Goal: Transaction & Acquisition: Download file/media

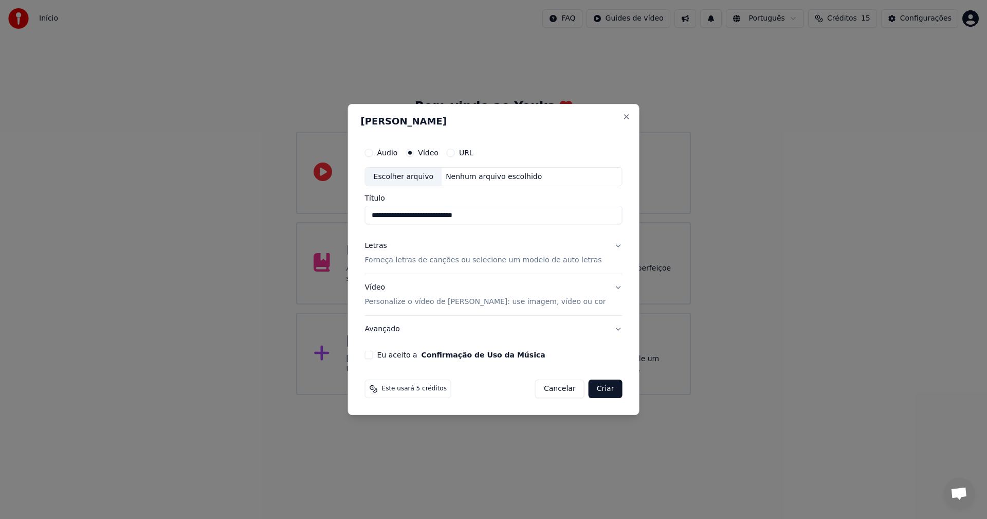
type input "**********"
click at [417, 260] on p "Forneça letras de canções ou selecione um modelo de auto letras" at bounding box center [483, 261] width 237 height 10
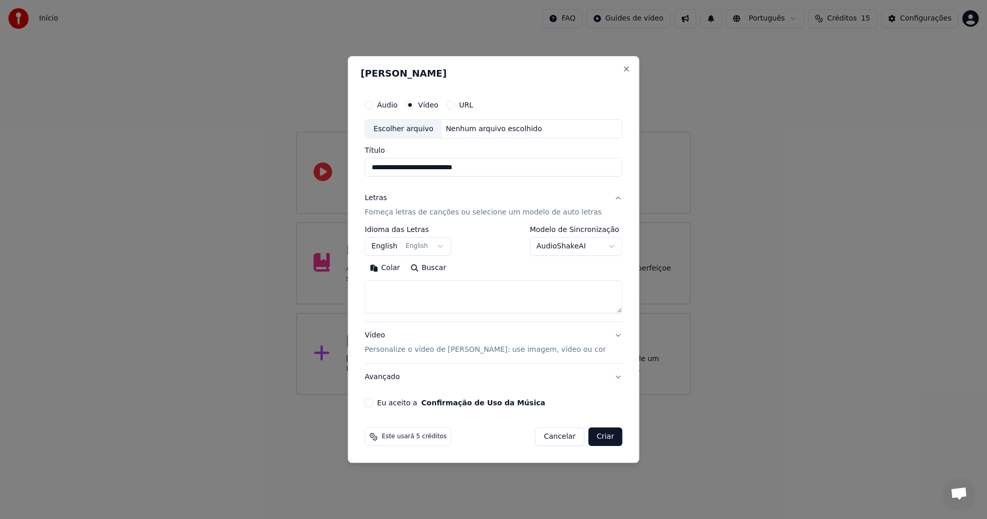
click at [458, 290] on textarea at bounding box center [494, 297] width 258 height 33
click at [447, 245] on button "English English" at bounding box center [408, 247] width 86 height 19
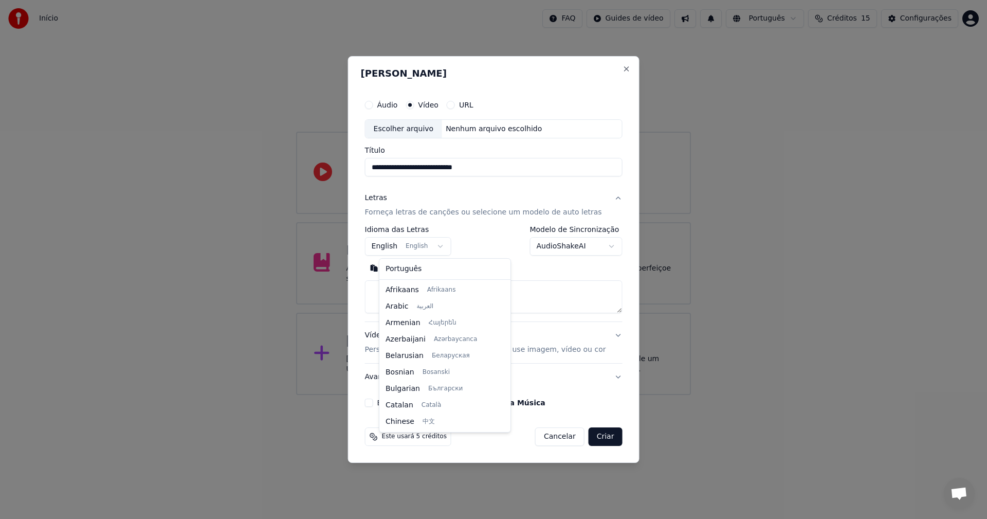
scroll to position [82, 0]
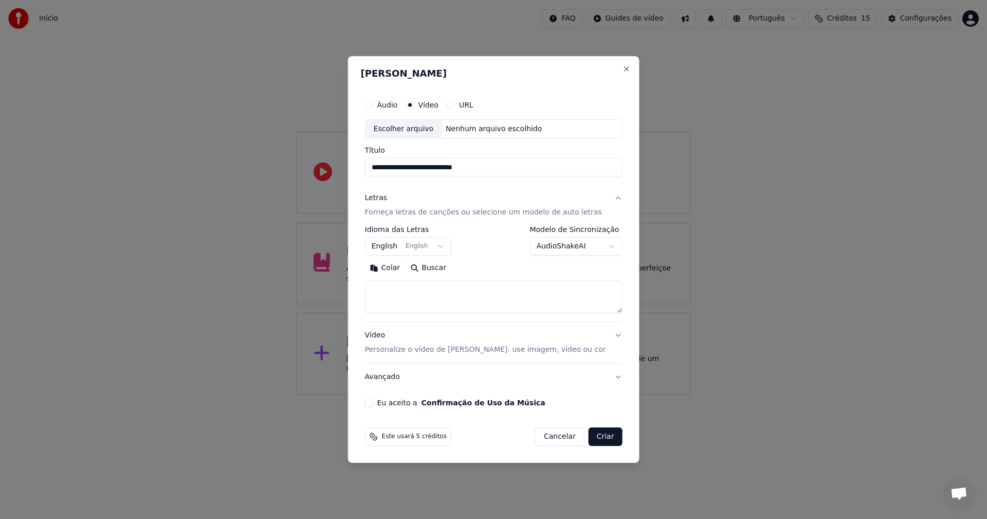
click at [450, 246] on body "**********" at bounding box center [493, 197] width 987 height 395
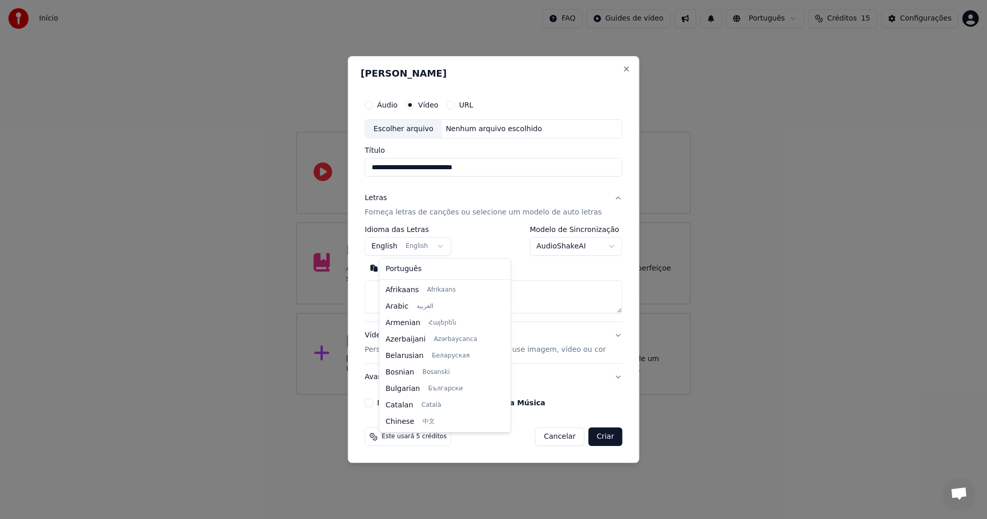
click at [450, 246] on body "**********" at bounding box center [493, 197] width 987 height 395
select select "**"
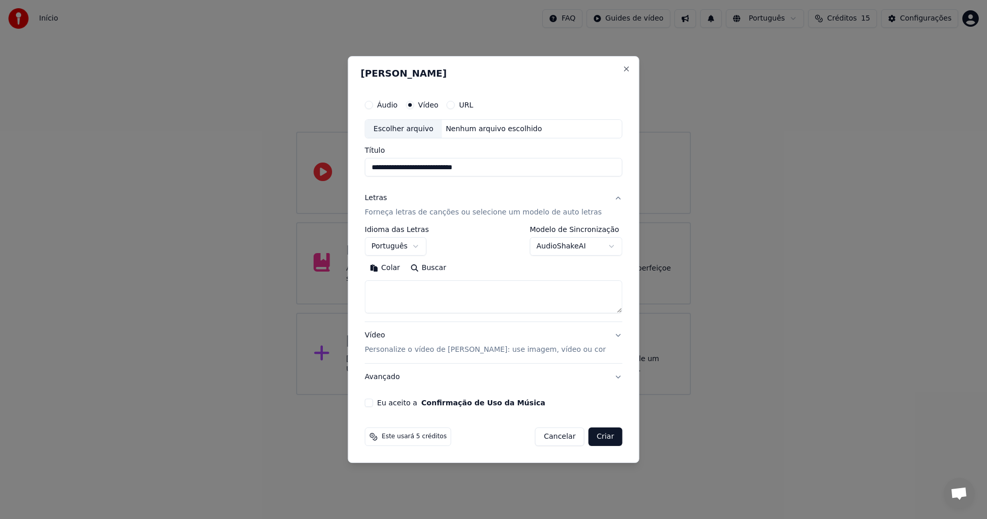
click at [389, 278] on div "Colar Buscar" at bounding box center [494, 286] width 258 height 53
click at [391, 283] on textarea at bounding box center [494, 297] width 258 height 33
click at [400, 271] on button "Colar" at bounding box center [385, 268] width 41 height 16
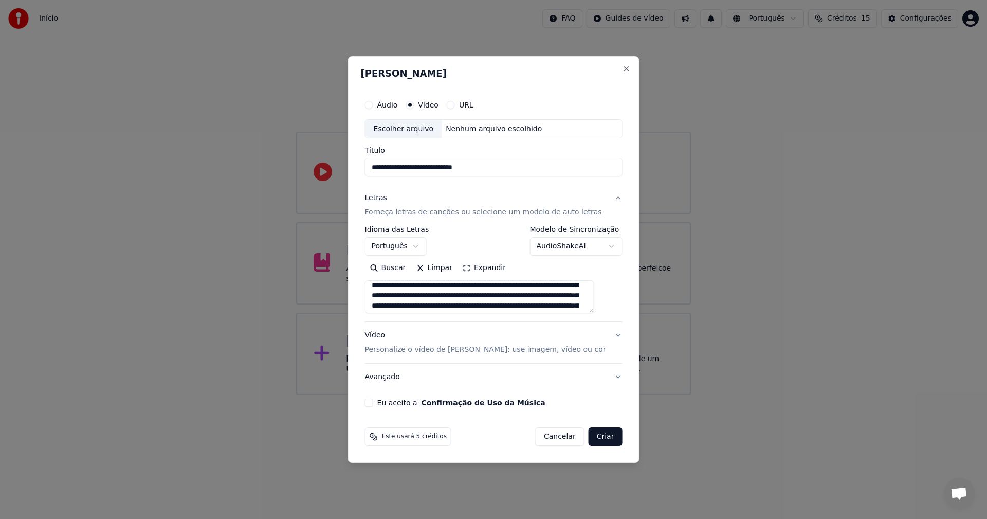
scroll to position [0, 0]
click at [499, 290] on textarea at bounding box center [479, 297] width 229 height 33
click at [531, 300] on textarea at bounding box center [479, 297] width 229 height 33
click at [478, 306] on textarea at bounding box center [479, 297] width 229 height 33
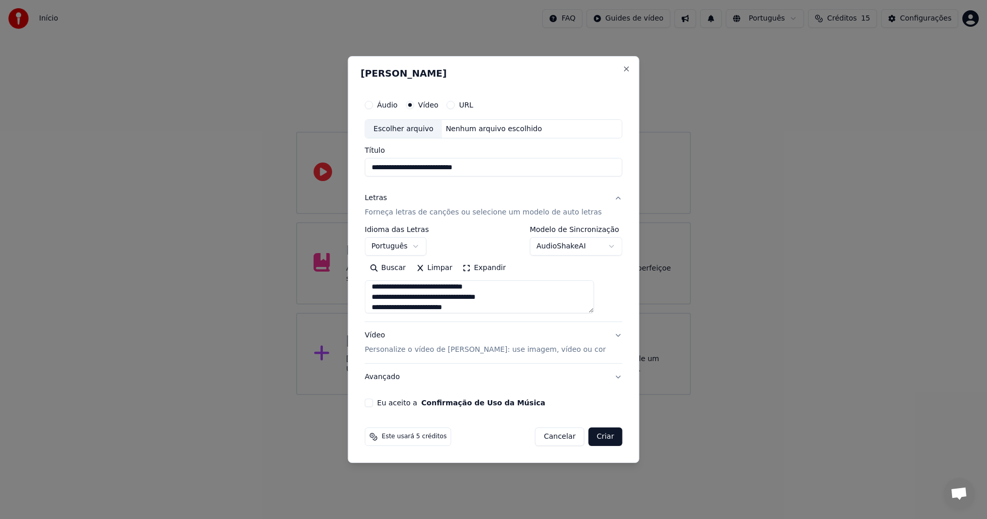
scroll to position [13, 0]
click at [512, 308] on textarea at bounding box center [479, 297] width 229 height 33
click at [470, 307] on textarea at bounding box center [479, 297] width 229 height 33
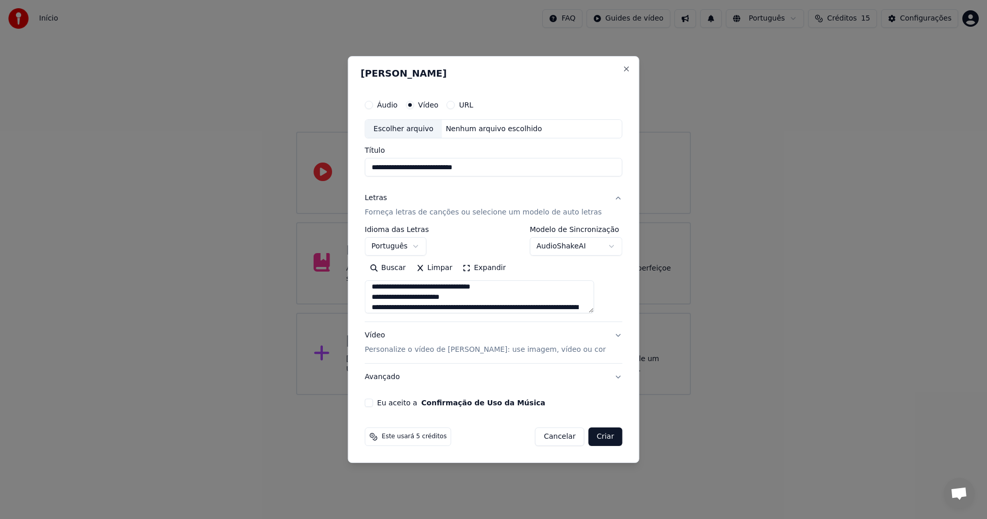
click at [537, 307] on textarea at bounding box center [479, 297] width 229 height 33
click at [481, 306] on textarea at bounding box center [479, 297] width 229 height 33
click at [464, 308] on textarea at bounding box center [479, 297] width 229 height 33
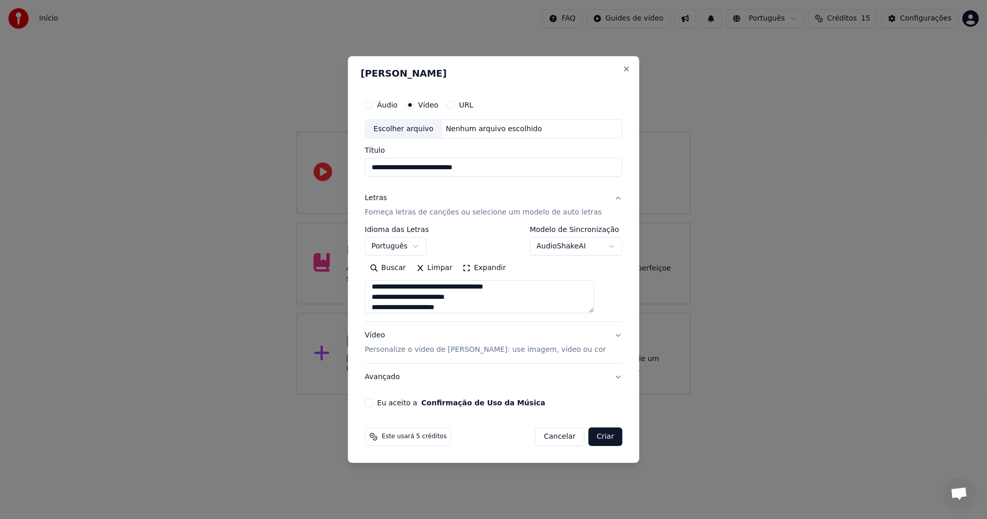
scroll to position [65, 0]
click at [472, 307] on textarea at bounding box center [479, 297] width 229 height 33
click at [486, 306] on textarea at bounding box center [479, 297] width 229 height 33
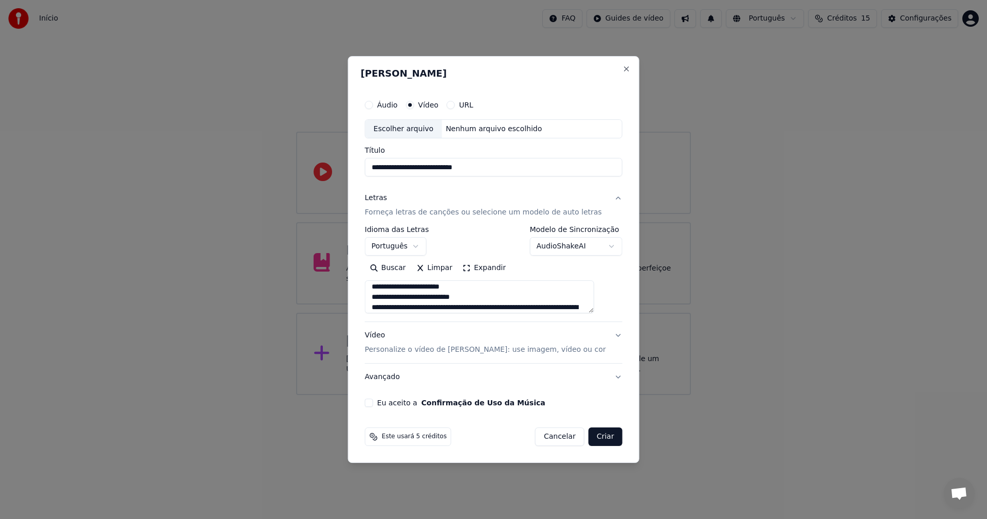
click at [471, 307] on textarea at bounding box center [479, 297] width 229 height 33
click at [465, 309] on textarea at bounding box center [479, 297] width 229 height 33
click at [476, 307] on textarea at bounding box center [479, 297] width 229 height 33
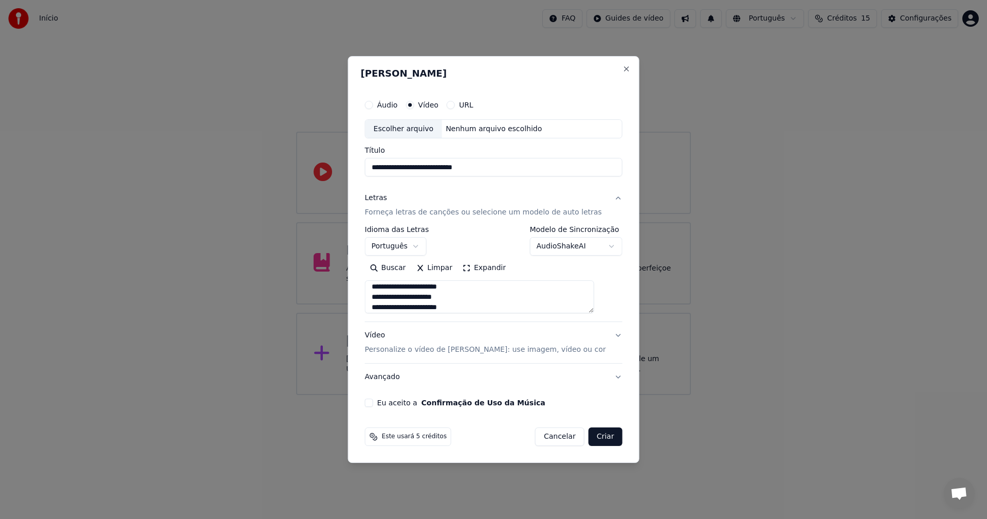
scroll to position [116, 0]
click at [490, 307] on textarea at bounding box center [479, 297] width 229 height 33
click at [499, 306] on textarea at bounding box center [479, 297] width 229 height 33
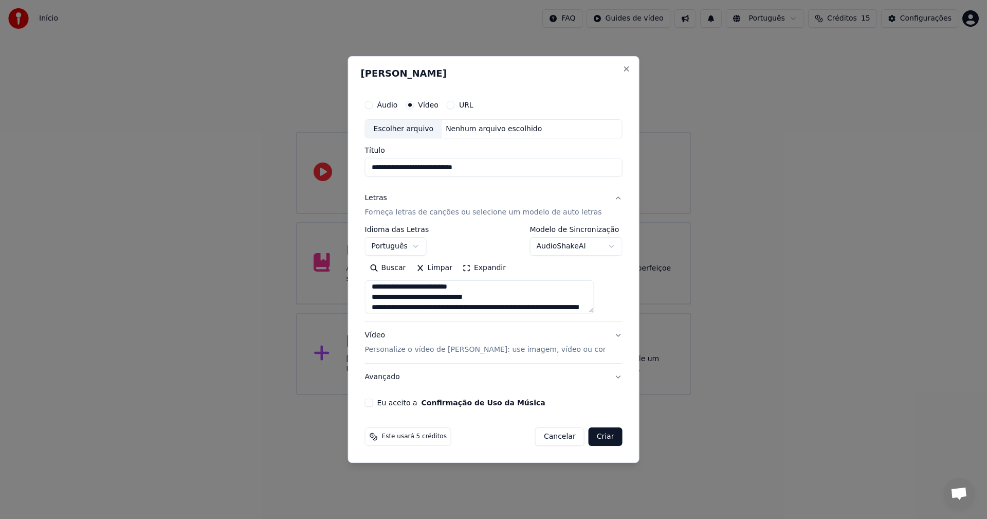
click at [532, 307] on textarea at bounding box center [479, 297] width 229 height 33
click at [476, 307] on textarea at bounding box center [479, 297] width 229 height 33
click at [513, 307] on textarea at bounding box center [479, 297] width 229 height 33
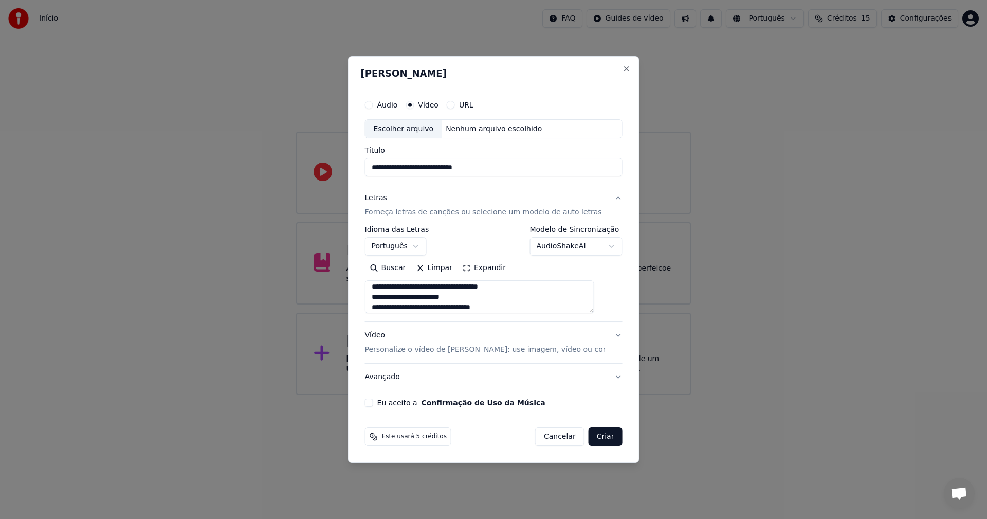
scroll to position [168, 0]
click at [470, 308] on textarea at bounding box center [479, 297] width 229 height 33
click at [536, 305] on textarea at bounding box center [479, 297] width 229 height 33
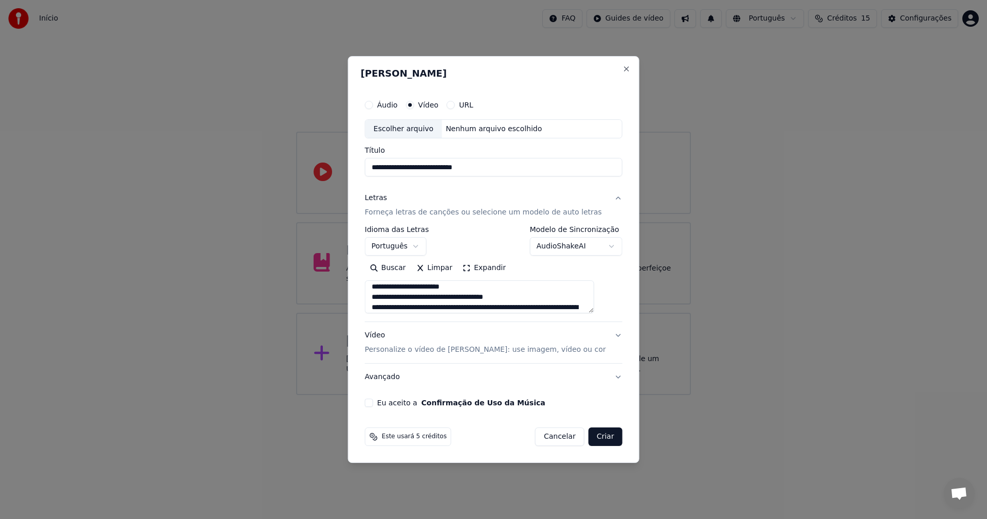
click at [401, 307] on textarea at bounding box center [479, 297] width 229 height 33
click at [387, 308] on textarea at bounding box center [479, 297] width 229 height 33
click at [462, 307] on textarea at bounding box center [479, 297] width 229 height 33
click at [509, 309] on textarea at bounding box center [479, 297] width 229 height 33
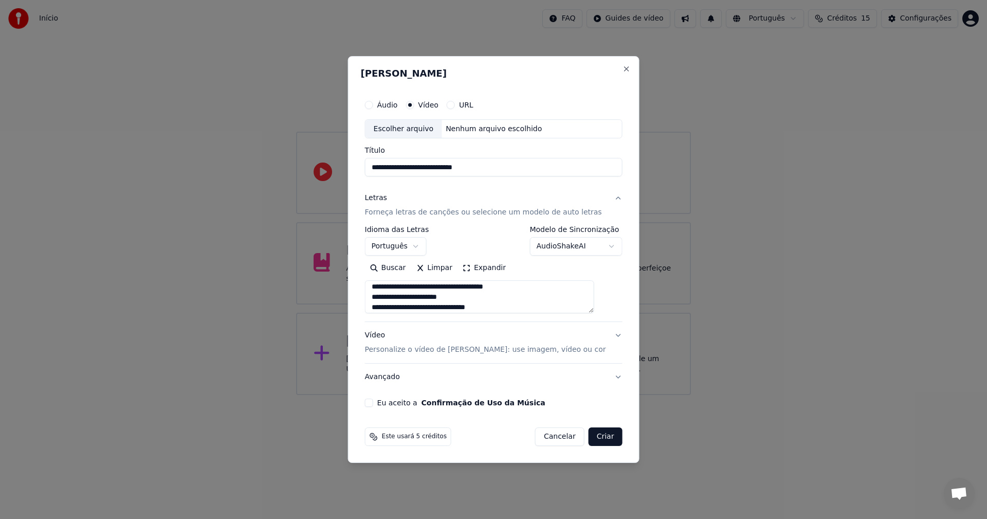
scroll to position [209, 0]
click at [469, 306] on textarea at bounding box center [479, 297] width 229 height 33
click at [483, 309] on textarea at bounding box center [479, 297] width 229 height 33
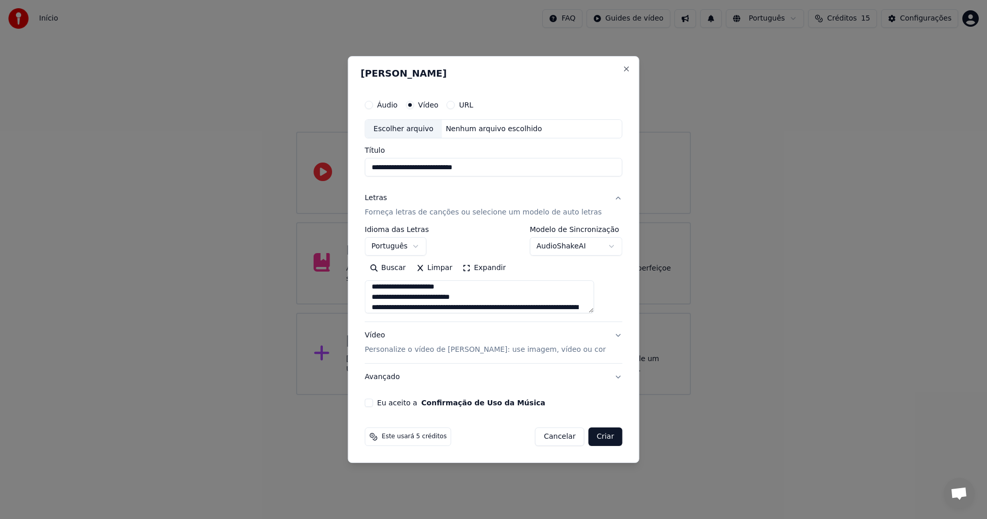
click at [458, 308] on textarea at bounding box center [479, 297] width 229 height 33
click at [479, 308] on textarea at bounding box center [479, 297] width 229 height 33
click at [403, 308] on textarea at bounding box center [479, 297] width 229 height 33
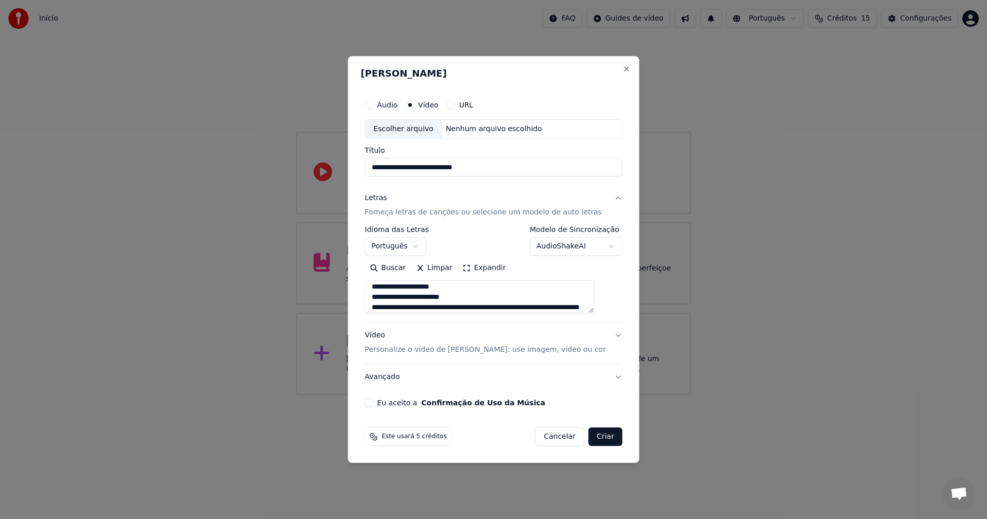
click at [479, 307] on textarea at bounding box center [479, 297] width 229 height 33
click at [460, 305] on textarea at bounding box center [479, 297] width 229 height 33
click at [423, 307] on textarea at bounding box center [479, 297] width 229 height 33
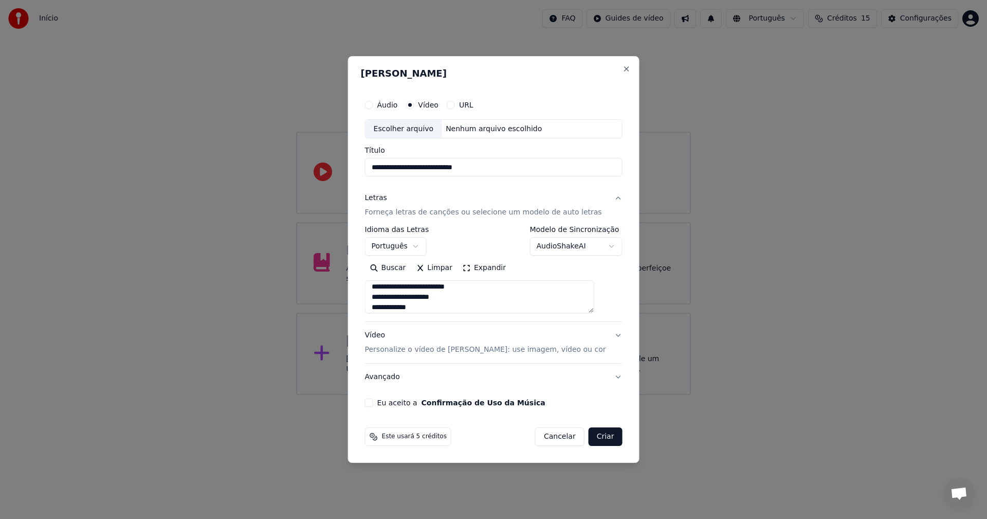
scroll to position [281, 0]
click at [447, 306] on textarea at bounding box center [479, 297] width 229 height 33
click at [467, 309] on textarea at bounding box center [479, 297] width 229 height 33
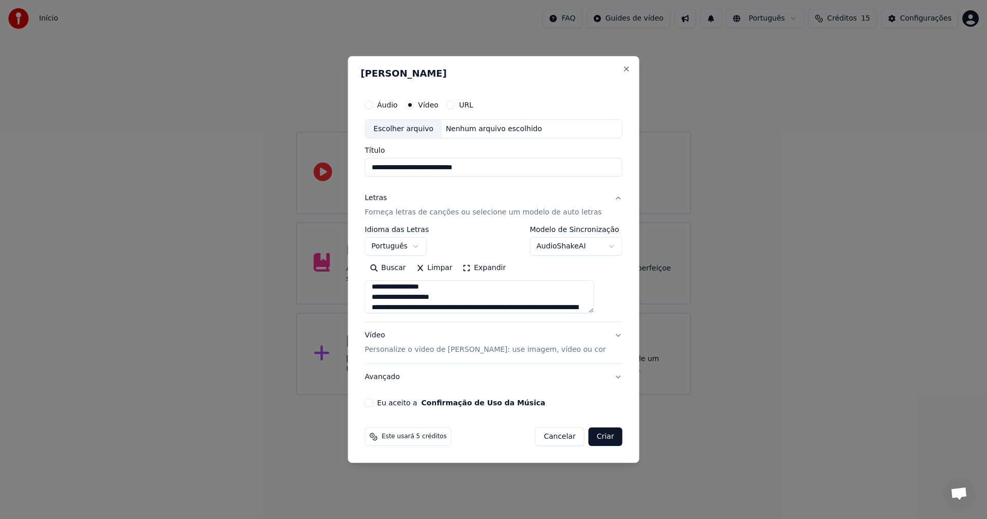
click at [477, 308] on textarea at bounding box center [479, 297] width 229 height 33
click at [511, 307] on textarea at bounding box center [479, 297] width 229 height 33
click at [471, 309] on textarea at bounding box center [479, 297] width 229 height 33
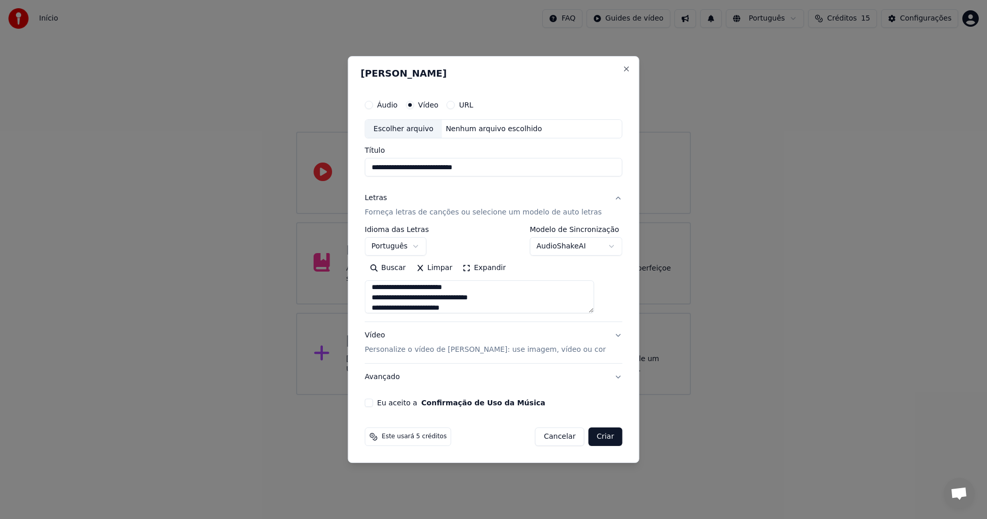
scroll to position [332, 0]
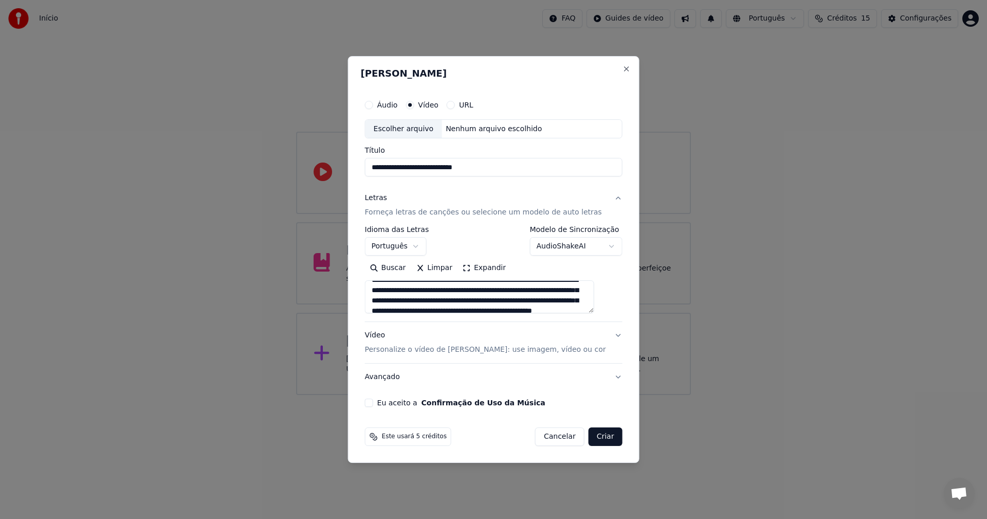
click at [536, 306] on textarea at bounding box center [479, 297] width 229 height 33
click at [545, 290] on textarea at bounding box center [479, 297] width 229 height 33
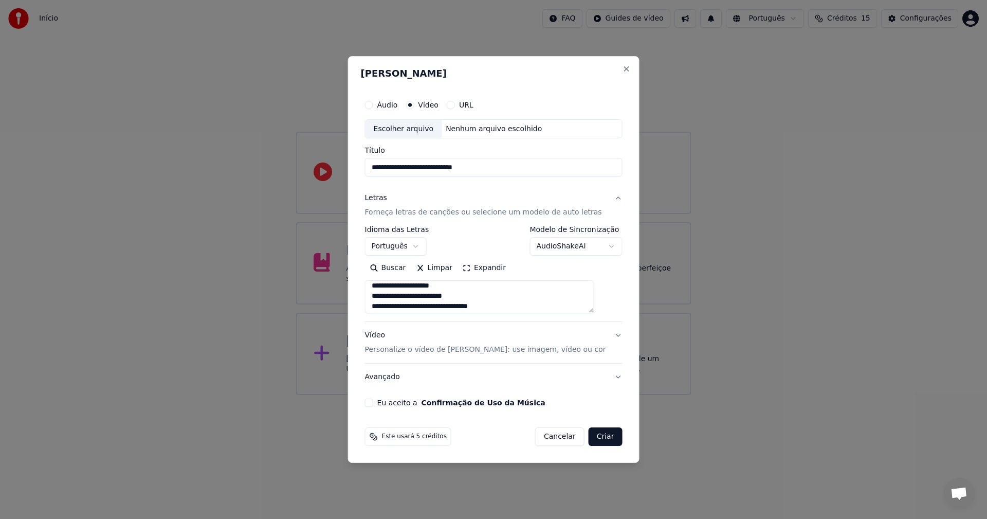
click at [515, 304] on textarea at bounding box center [479, 297] width 229 height 33
click at [539, 308] on textarea at bounding box center [479, 297] width 229 height 33
click at [496, 307] on textarea at bounding box center [479, 297] width 229 height 33
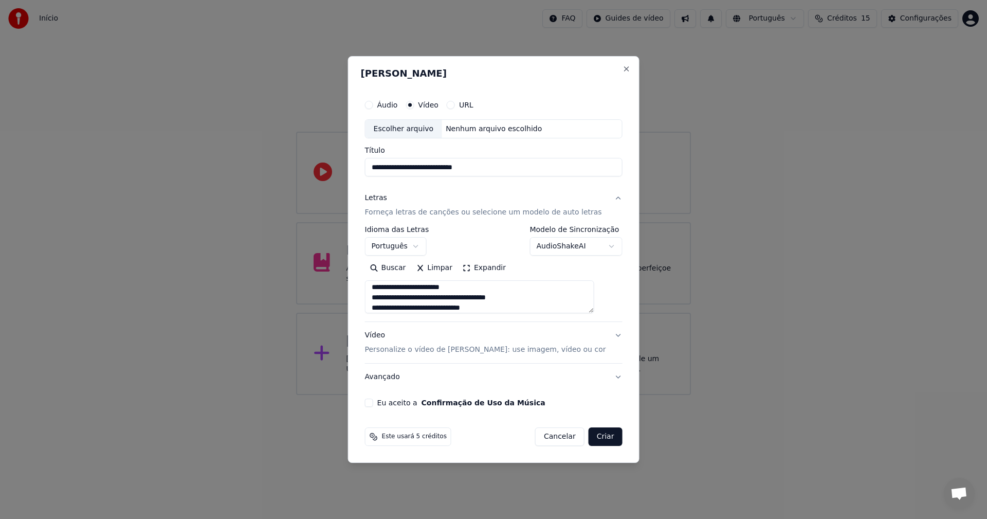
scroll to position [352, 0]
click at [533, 306] on textarea at bounding box center [479, 297] width 229 height 33
click at [477, 308] on textarea at bounding box center [479, 297] width 229 height 33
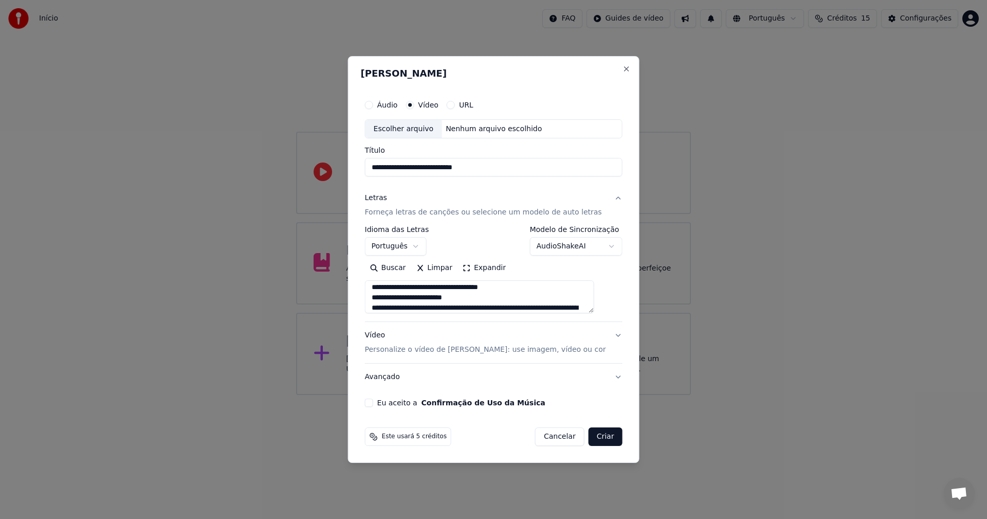
click at [511, 308] on textarea at bounding box center [479, 297] width 229 height 33
click at [472, 308] on textarea at bounding box center [479, 297] width 229 height 33
click at [541, 306] on textarea at bounding box center [479, 297] width 229 height 33
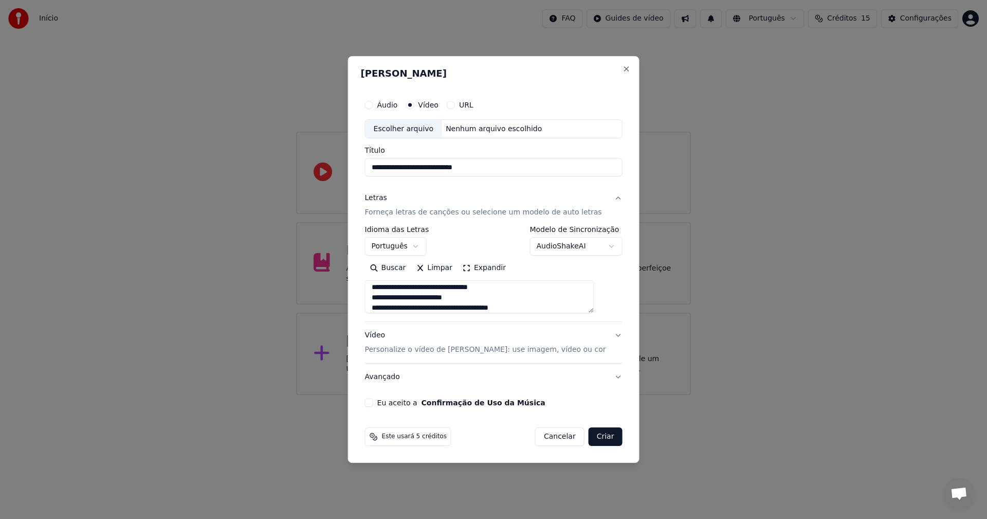
scroll to position [404, 0]
click at [416, 307] on textarea at bounding box center [479, 297] width 229 height 33
click at [504, 305] on textarea at bounding box center [479, 297] width 229 height 33
type textarea "**********"
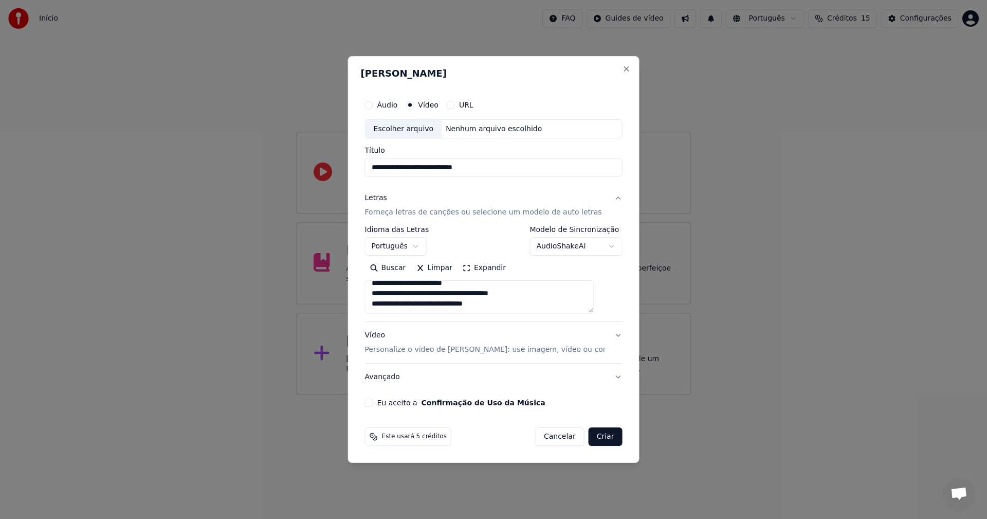
click at [430, 128] on div "Escolher arquivo" at bounding box center [404, 129] width 77 height 19
type input "**********"
click at [373, 402] on button "Eu aceito a Confirmação de Uso da Música" at bounding box center [369, 402] width 8 height 8
click at [373, 105] on button "Áudio" at bounding box center [369, 105] width 8 height 8
click at [422, 129] on div "Escolher arquivo" at bounding box center [404, 129] width 77 height 19
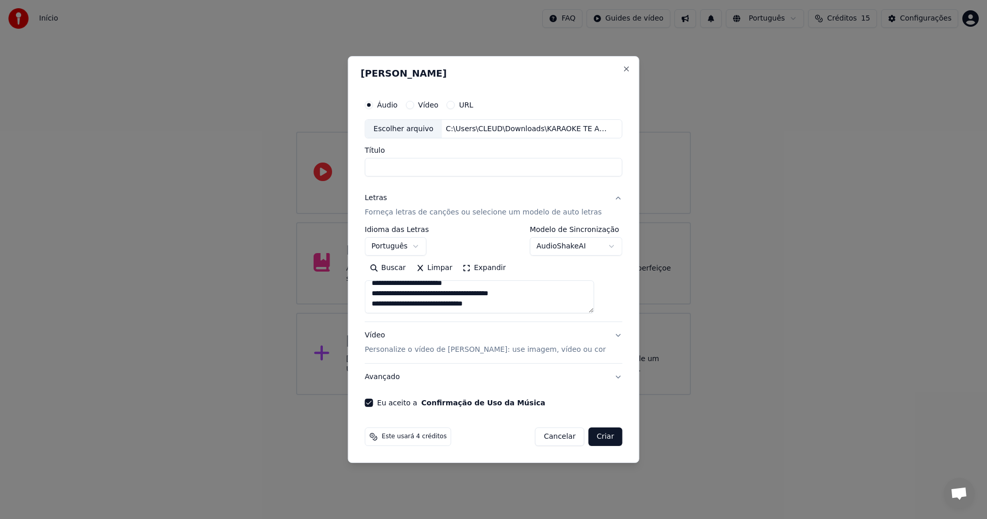
type input "**********"
click at [420, 105] on div "Vídeo" at bounding box center [422, 105] width 33 height 8
click at [414, 102] on button "Vídeo" at bounding box center [410, 105] width 8 height 8
click at [423, 130] on div "Escolher arquivo" at bounding box center [404, 129] width 77 height 19
type input "**********"
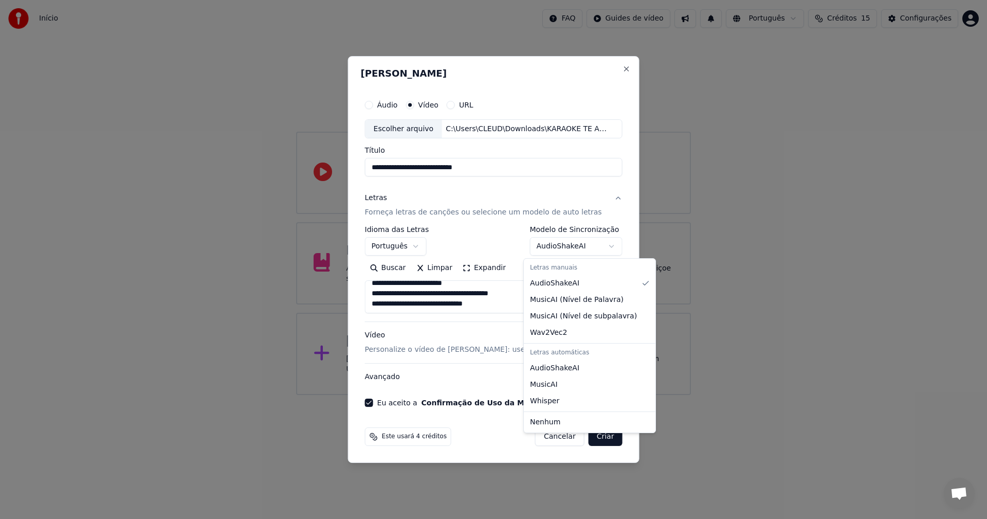
click at [606, 244] on body "**********" at bounding box center [493, 197] width 987 height 395
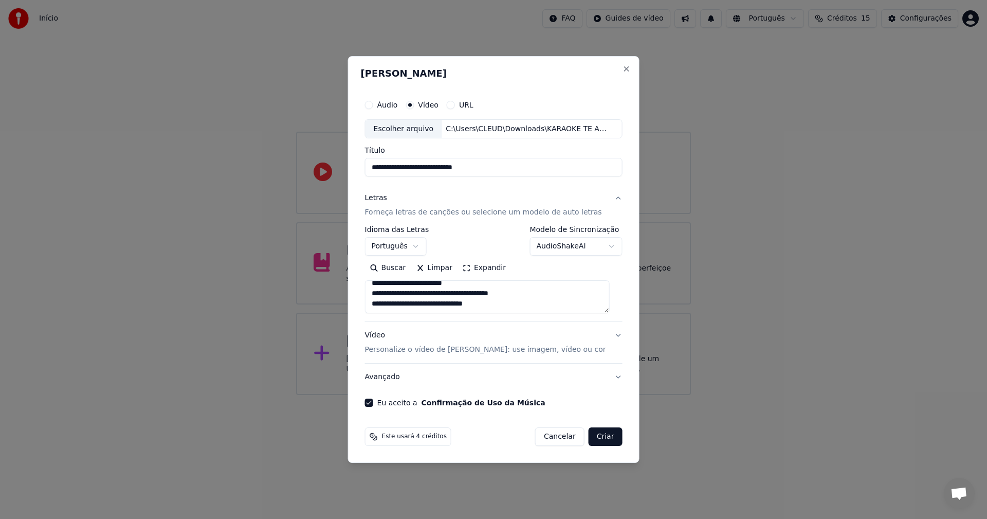
click at [599, 436] on button "Criar" at bounding box center [606, 436] width 34 height 19
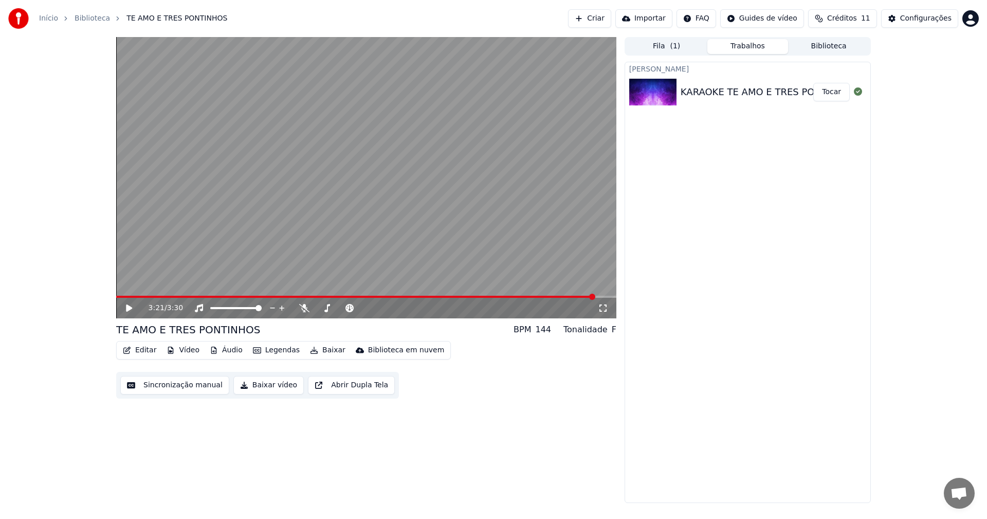
click at [595, 295] on span at bounding box center [592, 297] width 6 height 6
click at [124, 306] on icon at bounding box center [136, 308] width 24 height 8
click at [47, 16] on link "Início" at bounding box center [48, 18] width 19 height 10
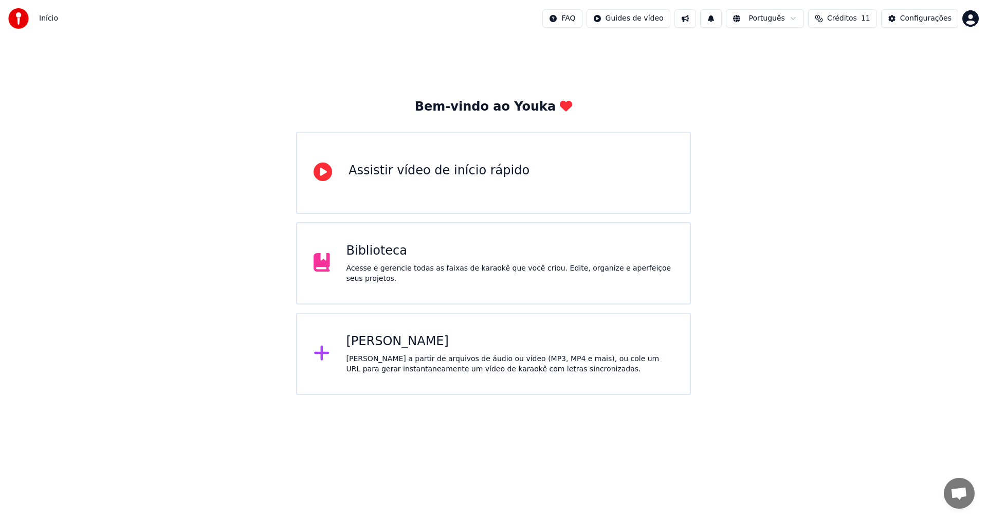
click at [381, 358] on div "[PERSON_NAME] a partir de arquivos de áudio ou vídeo (MP3, MP4 e mais), ou cole…" at bounding box center [510, 364] width 327 height 21
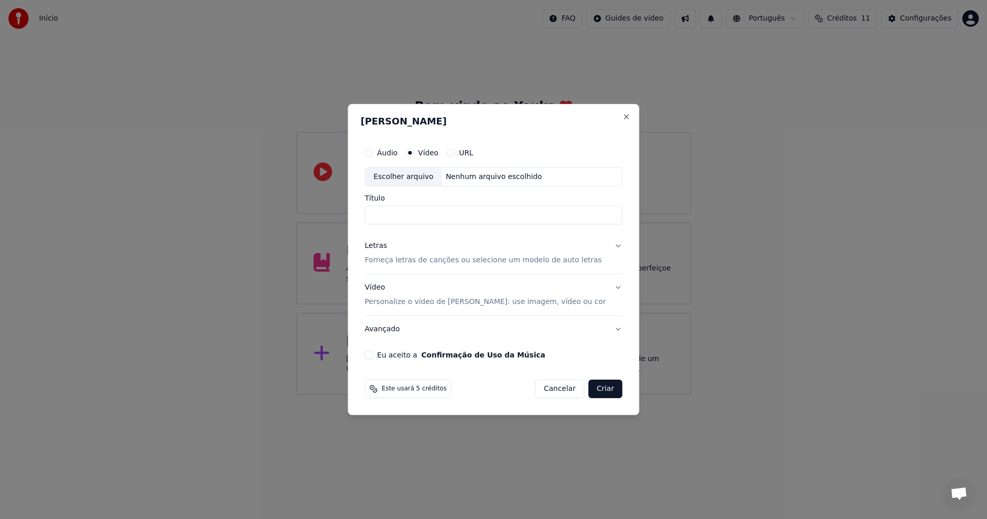
click at [413, 175] on div "Escolher arquivo" at bounding box center [404, 177] width 77 height 19
click at [422, 214] on input "**********" at bounding box center [494, 215] width 258 height 19
type input "**********"
click at [563, 389] on button "Cancelar" at bounding box center [559, 388] width 49 height 19
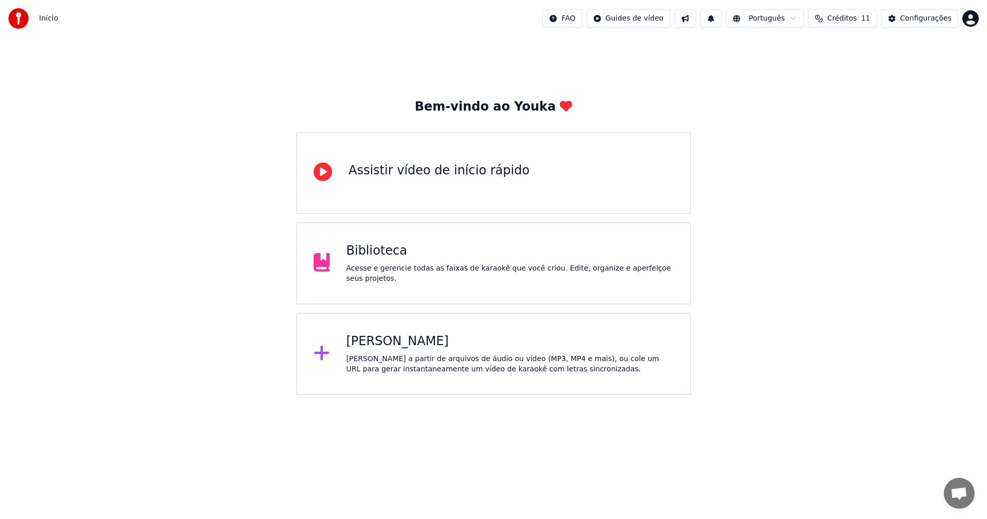
click at [369, 258] on div "Biblioteca" at bounding box center [510, 251] width 327 height 16
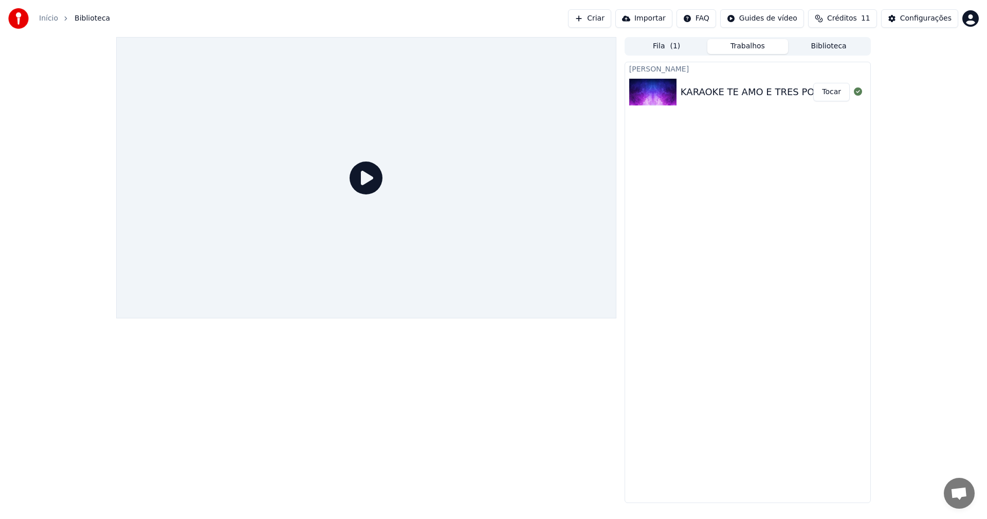
click at [768, 88] on div "KARAOKE TE AMO E TRES PONTINHOS" at bounding box center [769, 92] width 176 height 14
click at [755, 91] on div "KARAOKE TE AMO E TRES PONTINHOS" at bounding box center [769, 92] width 176 height 14
click at [840, 94] on button "Tocar" at bounding box center [831, 92] width 37 height 19
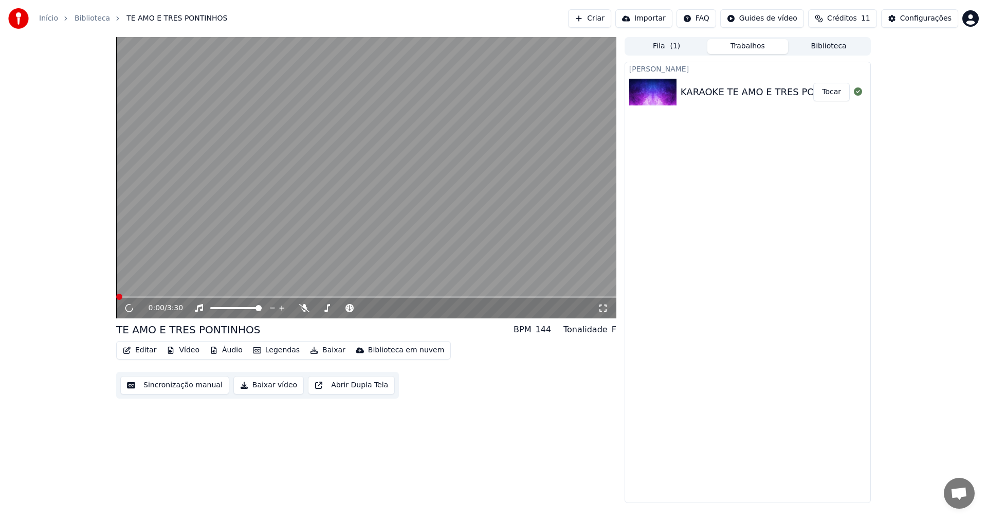
click at [284, 351] on button "Legendas" at bounding box center [276, 350] width 55 height 14
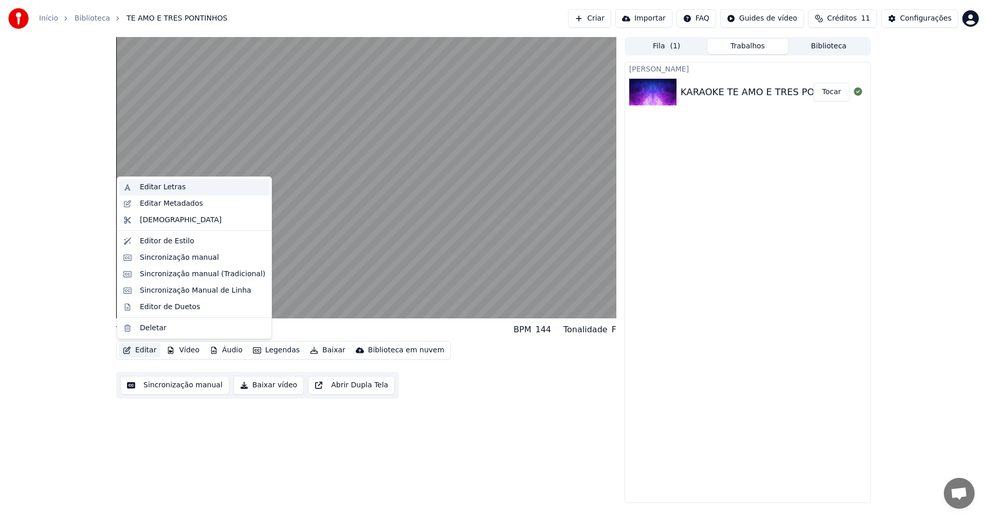
click at [161, 189] on div "Editar Letras" at bounding box center [163, 187] width 46 height 10
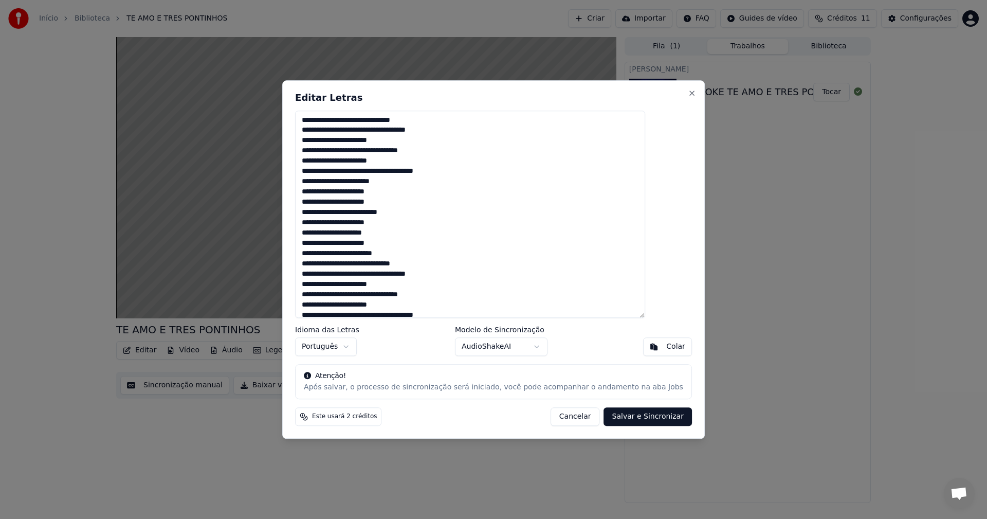
click at [437, 169] on textarea at bounding box center [470, 215] width 350 height 208
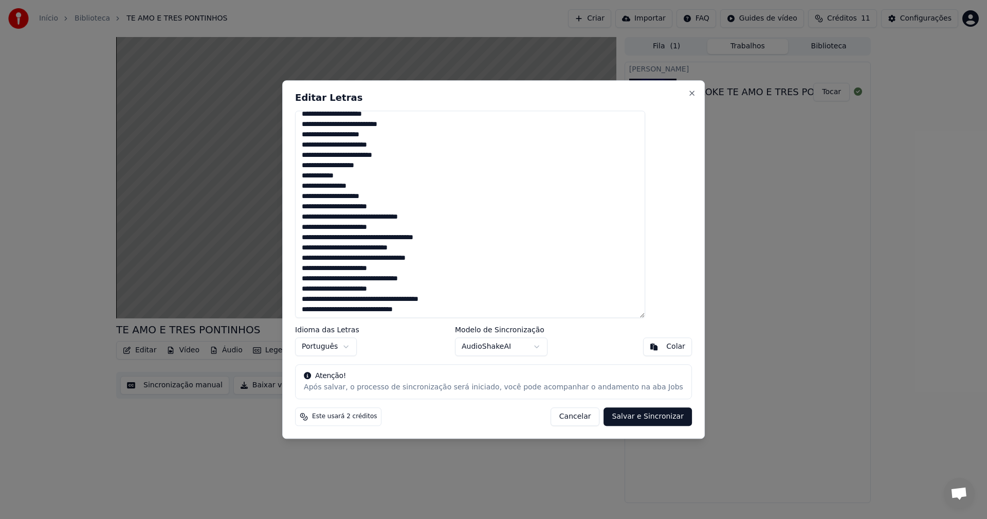
scroll to position [233, 0]
click at [438, 234] on textarea at bounding box center [470, 215] width 350 height 208
drag, startPoint x: 326, startPoint y: 120, endPoint x: 469, endPoint y: 321, distance: 246.7
click at [469, 321] on div "Editar Letras Idioma das Letras Português Modelo de Sincronização AudioShakeAI …" at bounding box center [493, 259] width 423 height 358
click at [688, 89] on button "Close" at bounding box center [692, 93] width 8 height 8
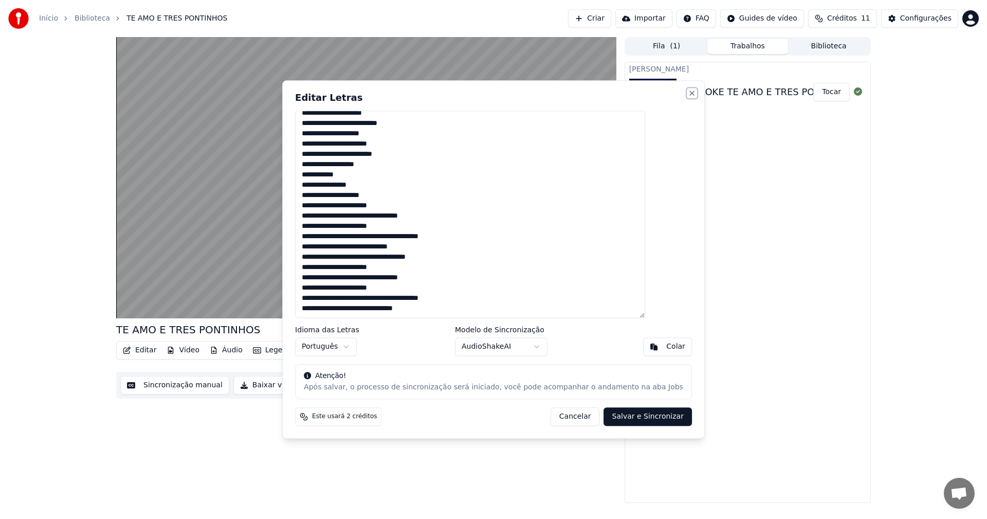
type textarea "**********"
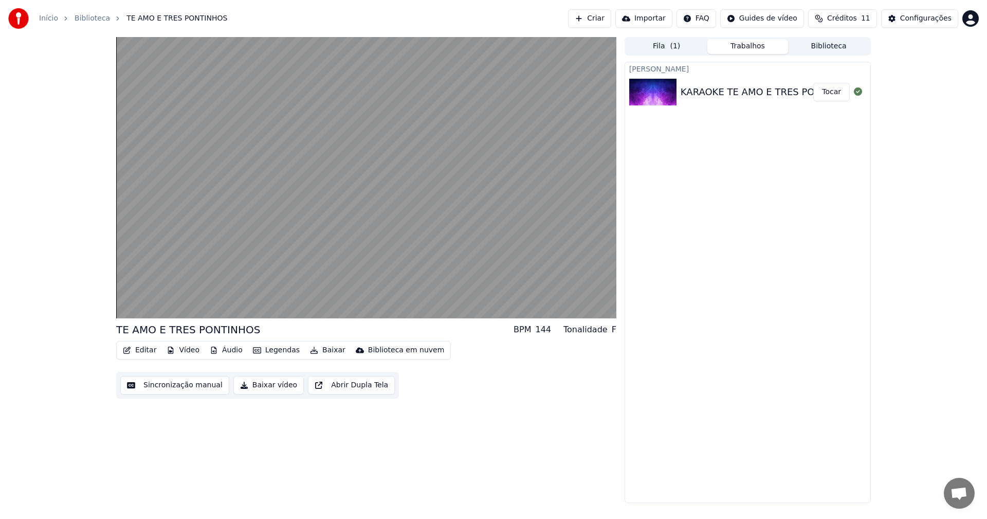
click at [48, 20] on link "Início" at bounding box center [48, 18] width 19 height 10
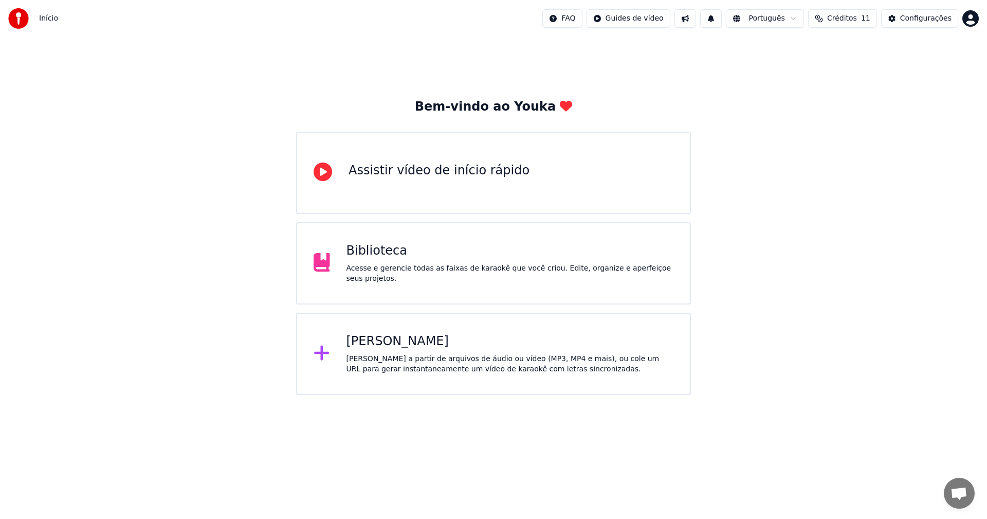
click at [425, 344] on div "[PERSON_NAME]" at bounding box center [510, 341] width 327 height 16
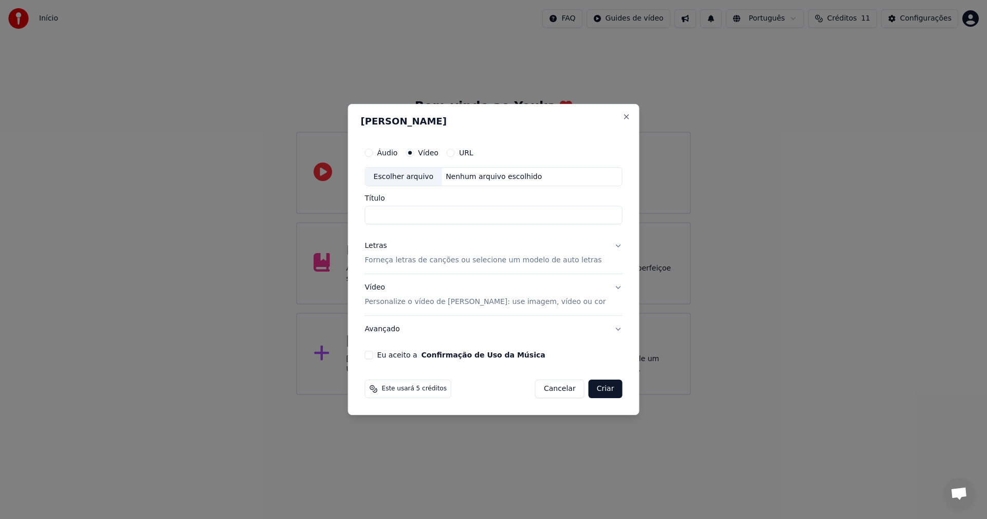
click at [419, 176] on div "Escolher arquivo" at bounding box center [404, 177] width 77 height 19
type input "**********"
click at [406, 263] on p "Forneça letras de canções ou selecione um modelo de auto letras" at bounding box center [483, 261] width 237 height 10
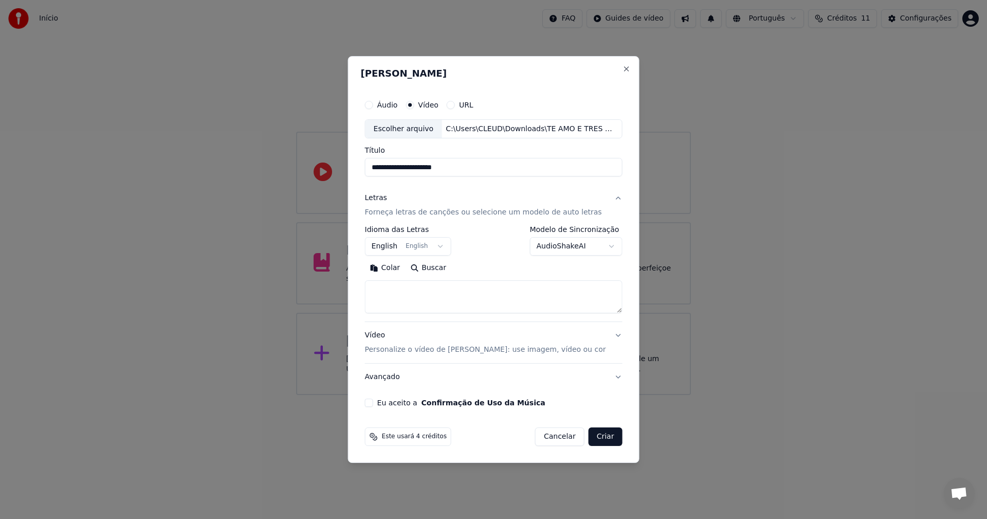
click at [396, 246] on button "English English" at bounding box center [408, 247] width 86 height 19
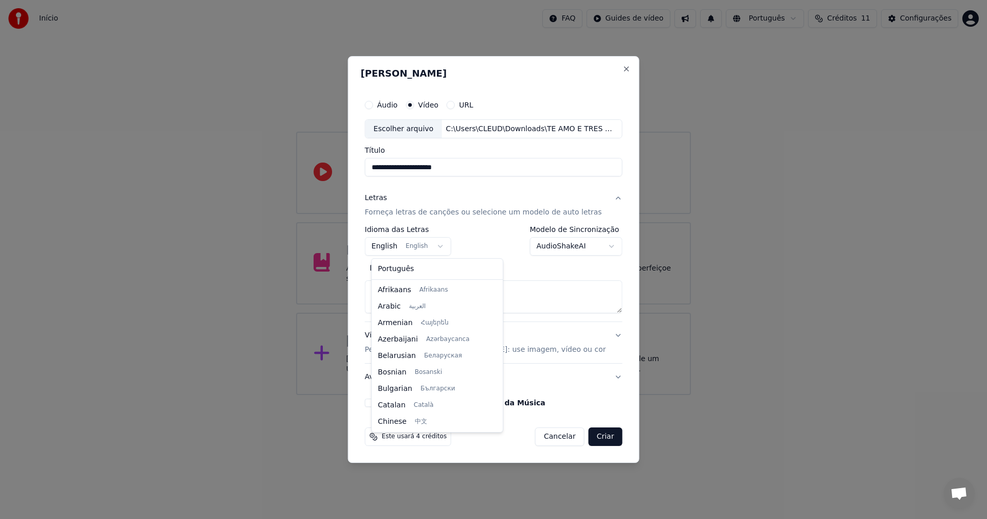
scroll to position [82, 0]
select select "**"
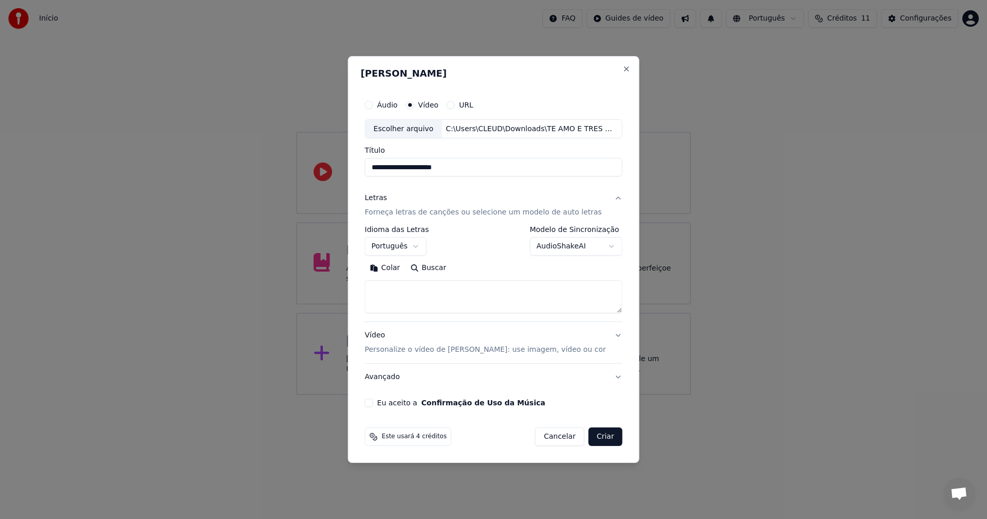
click at [394, 294] on textarea at bounding box center [494, 297] width 258 height 33
click at [393, 270] on button "Colar" at bounding box center [385, 268] width 41 height 16
click at [373, 401] on button "Eu aceito a Confirmação de Uso da Música" at bounding box center [369, 402] width 8 height 8
click at [605, 247] on body "**********" at bounding box center [493, 197] width 987 height 395
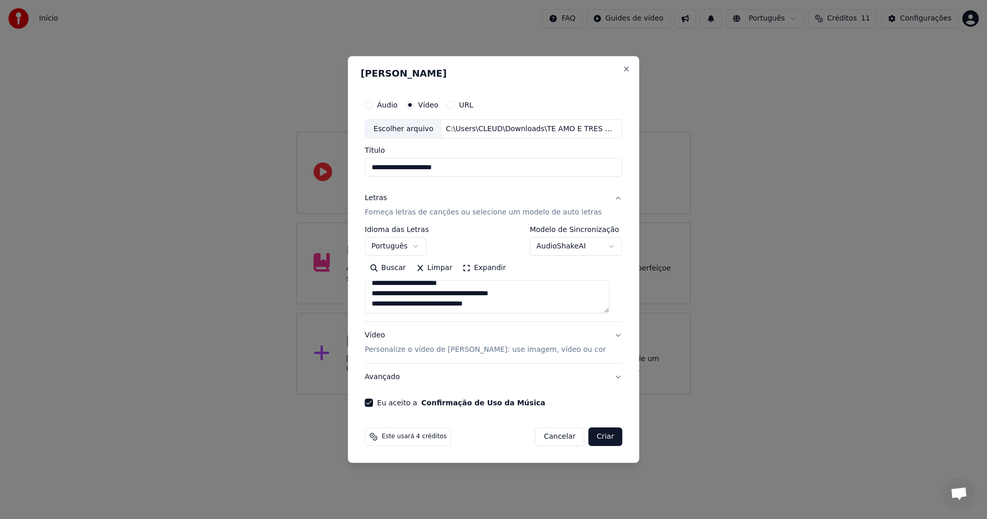
click at [597, 439] on button "Criar" at bounding box center [606, 436] width 34 height 19
type textarea "**********"
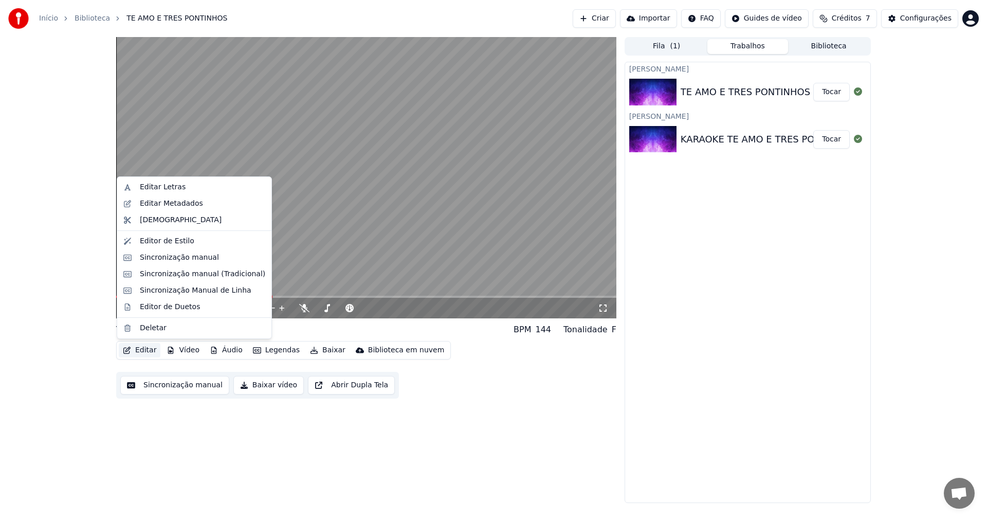
click at [150, 353] on button "Editar" at bounding box center [140, 350] width 42 height 14
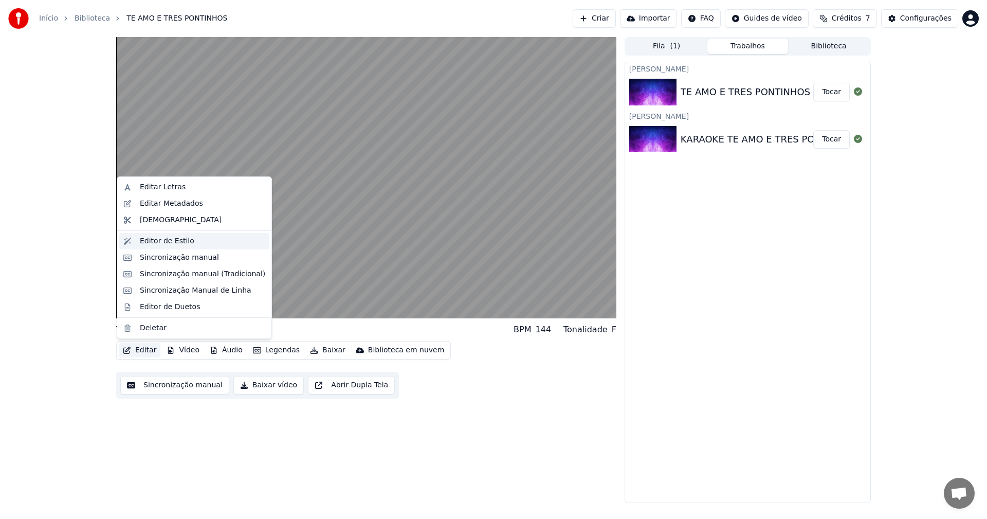
click at [157, 239] on div "Editor de Estilo" at bounding box center [167, 241] width 54 height 10
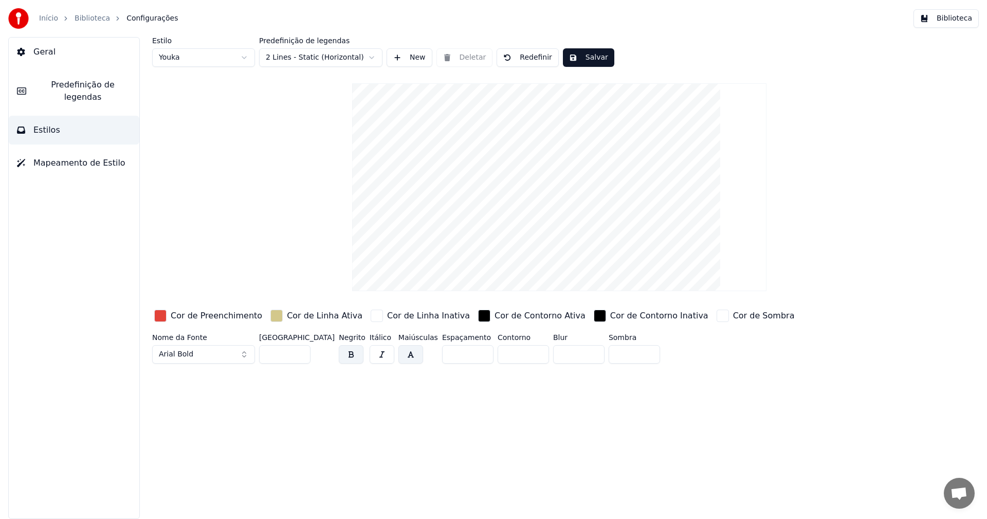
click at [160, 316] on div "button" at bounding box center [160, 316] width 12 height 12
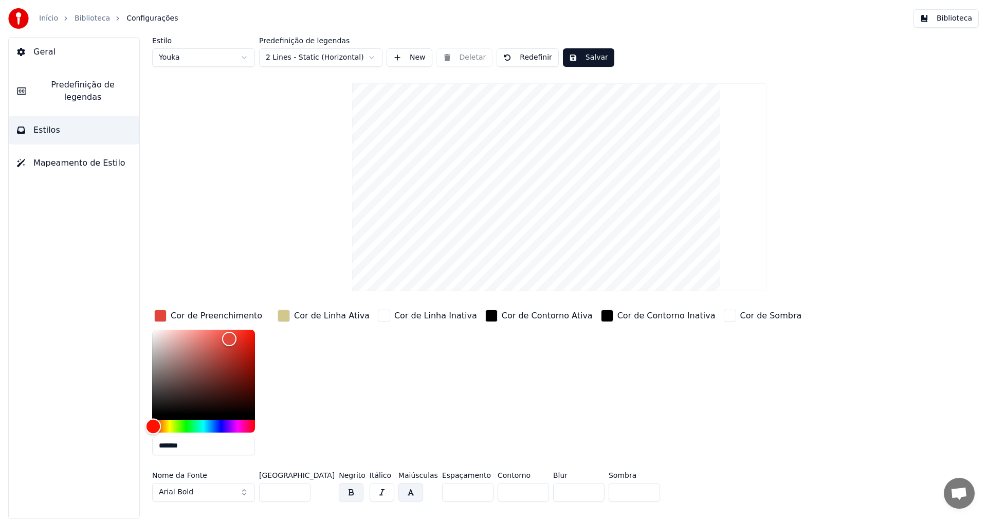
click at [169, 424] on div "Hue" at bounding box center [203, 426] width 103 height 12
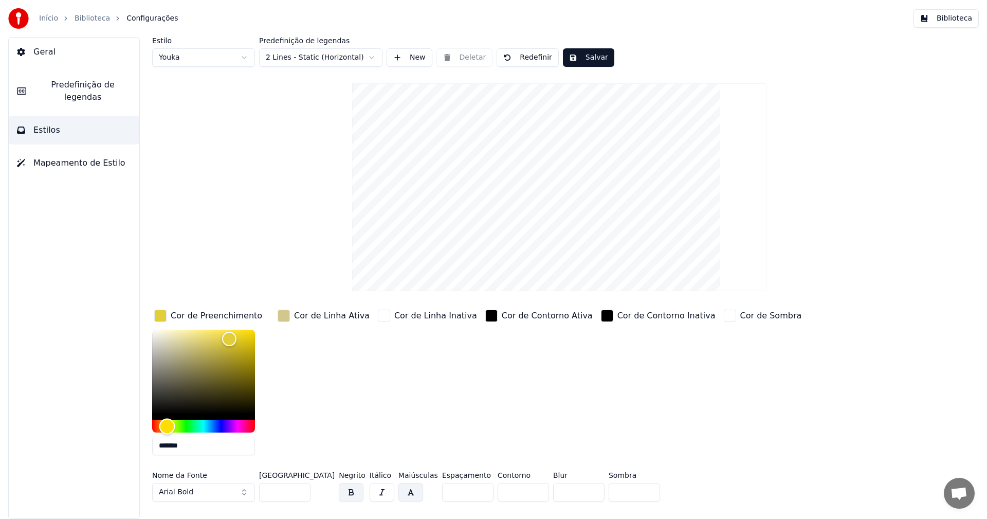
type input "*******"
click at [168, 420] on div "Hue" at bounding box center [168, 426] width 16 height 16
click at [592, 56] on button "Salvar" at bounding box center [588, 57] width 51 height 19
click at [50, 20] on link "Início" at bounding box center [48, 18] width 19 height 10
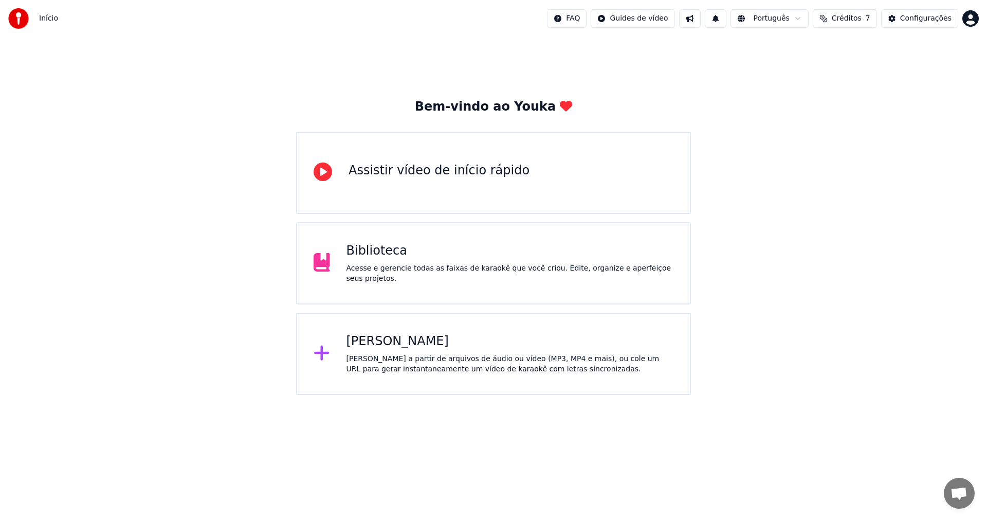
click at [379, 258] on div "Biblioteca" at bounding box center [510, 251] width 327 height 16
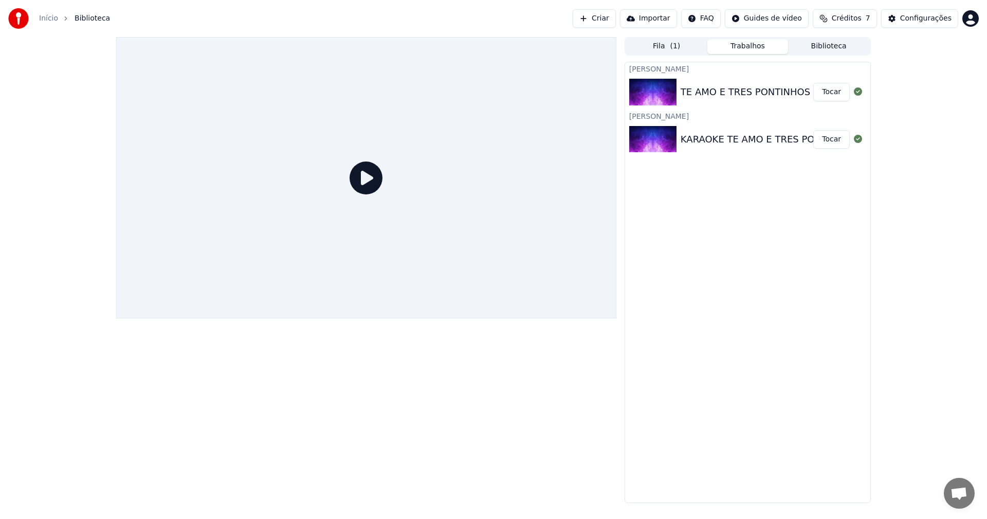
click at [839, 91] on button "Tocar" at bounding box center [831, 92] width 37 height 19
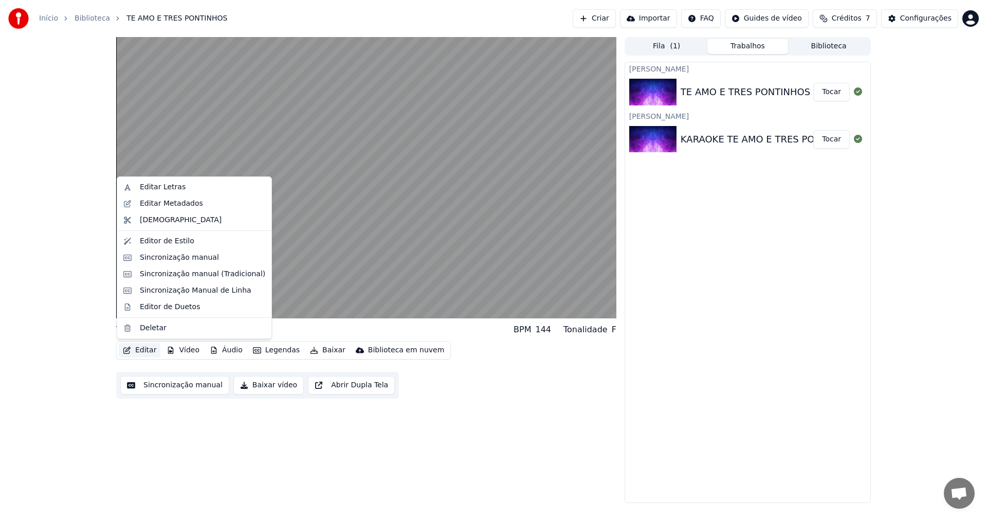
click at [147, 350] on button "Editar" at bounding box center [140, 350] width 42 height 14
click at [155, 247] on div "Editor de Estilo" at bounding box center [194, 241] width 150 height 16
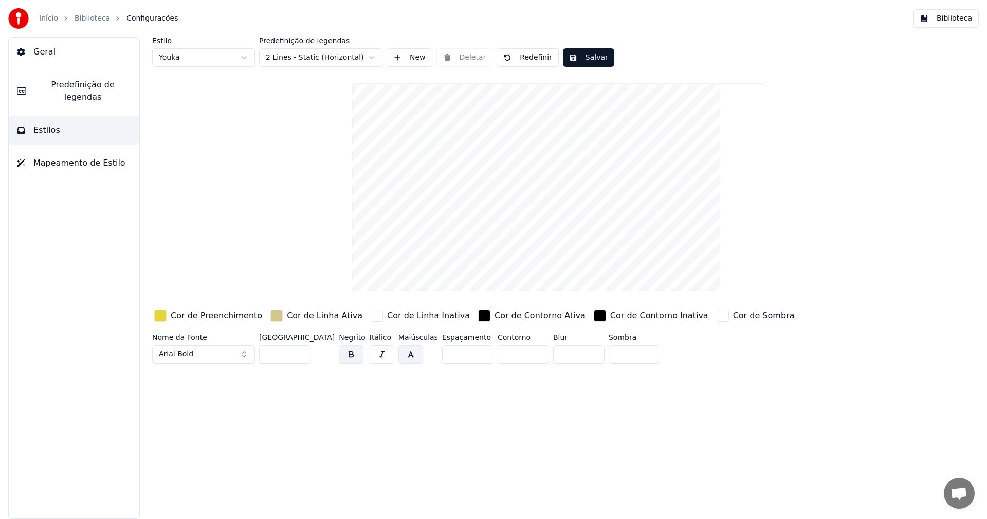
click at [270, 319] on div "button" at bounding box center [276, 316] width 12 height 12
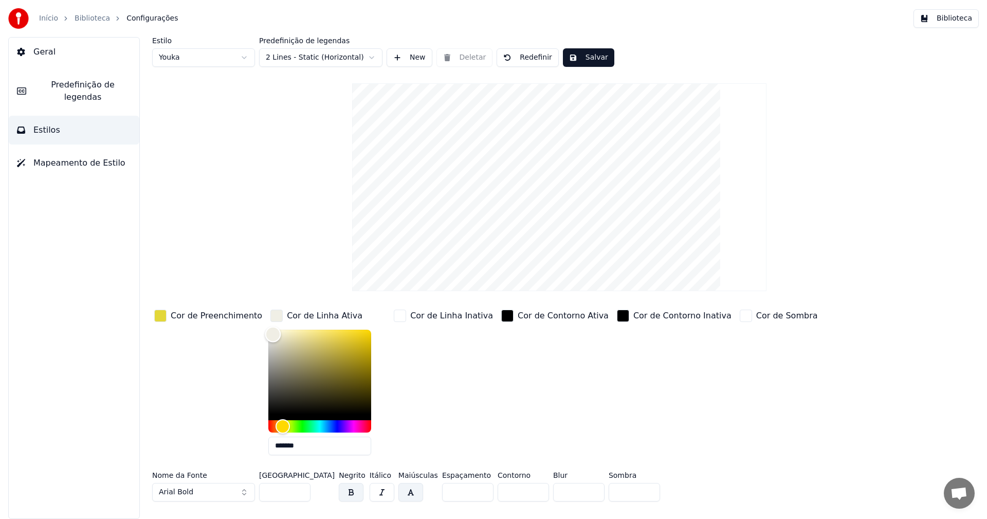
type input "*******"
drag, startPoint x: 293, startPoint y: 344, endPoint x: 260, endPoint y: 334, distance: 34.6
click at [262, 334] on div "Color" at bounding box center [270, 334] width 16 height 16
click at [596, 54] on button "Salvar" at bounding box center [588, 57] width 51 height 19
click at [88, 22] on link "Biblioteca" at bounding box center [92, 18] width 35 height 10
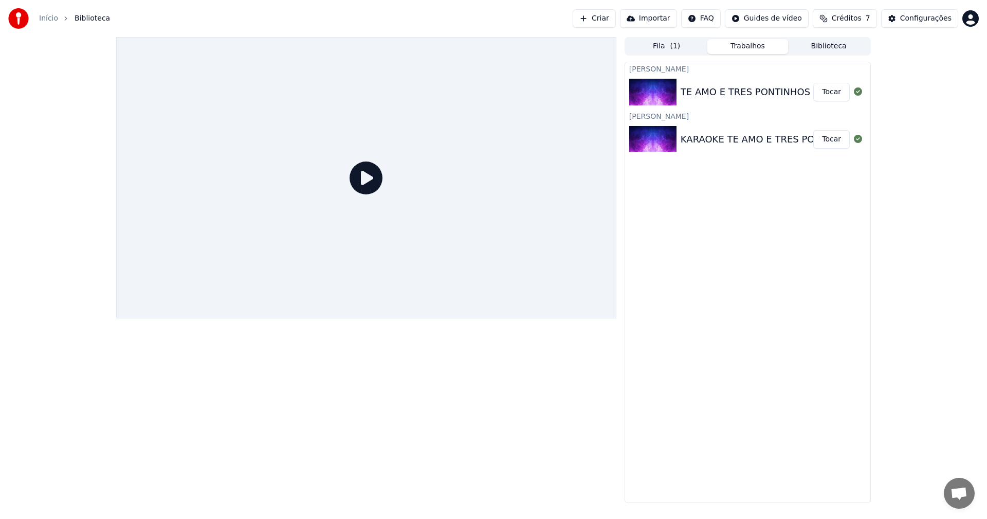
click at [837, 90] on button "Tocar" at bounding box center [831, 92] width 37 height 19
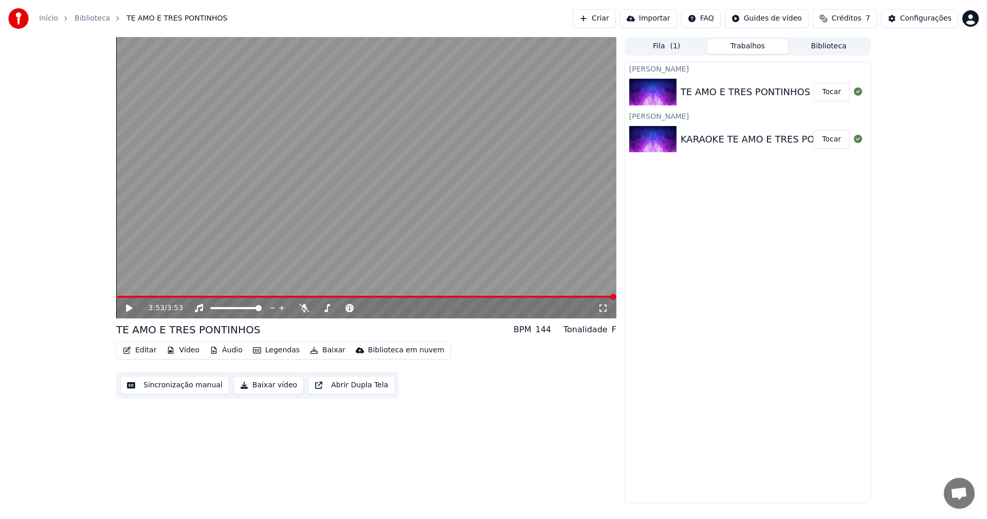
click at [148, 349] on button "Editar" at bounding box center [140, 350] width 42 height 14
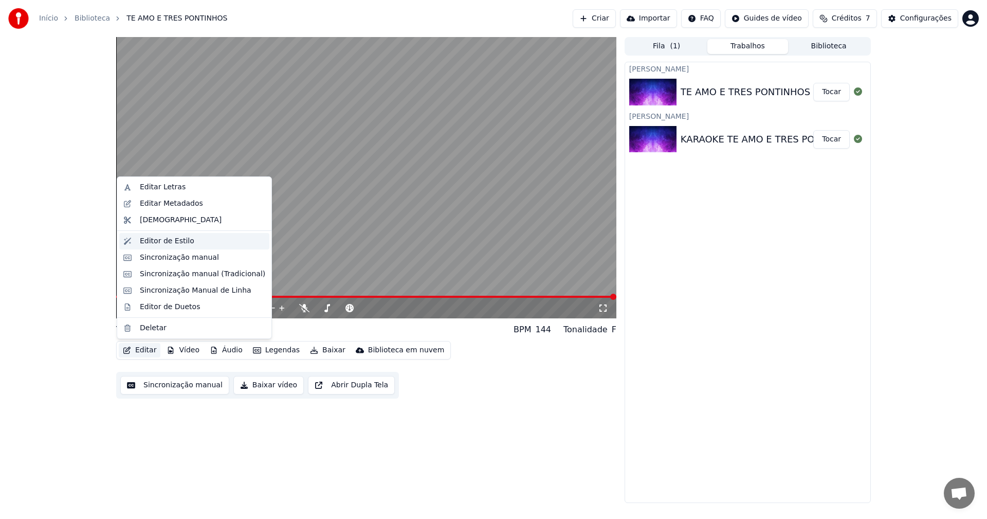
click at [152, 244] on div "Editor de Estilo" at bounding box center [167, 241] width 54 height 10
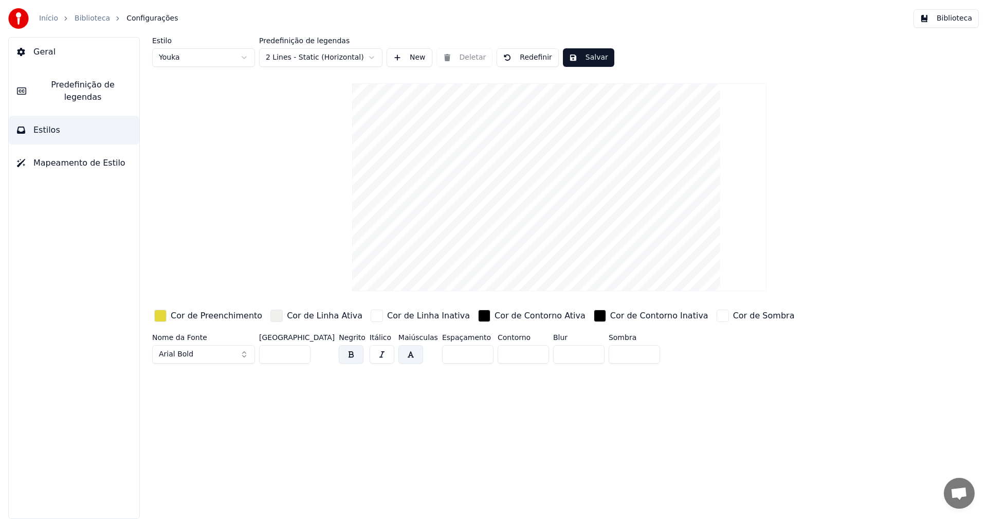
click at [95, 20] on link "Biblioteca" at bounding box center [92, 18] width 35 height 10
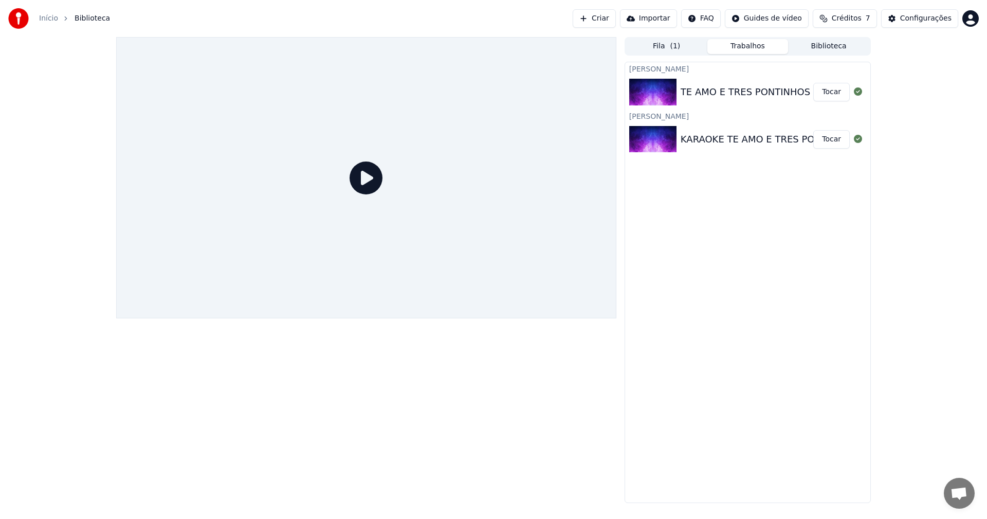
click at [827, 90] on button "Tocar" at bounding box center [831, 92] width 37 height 19
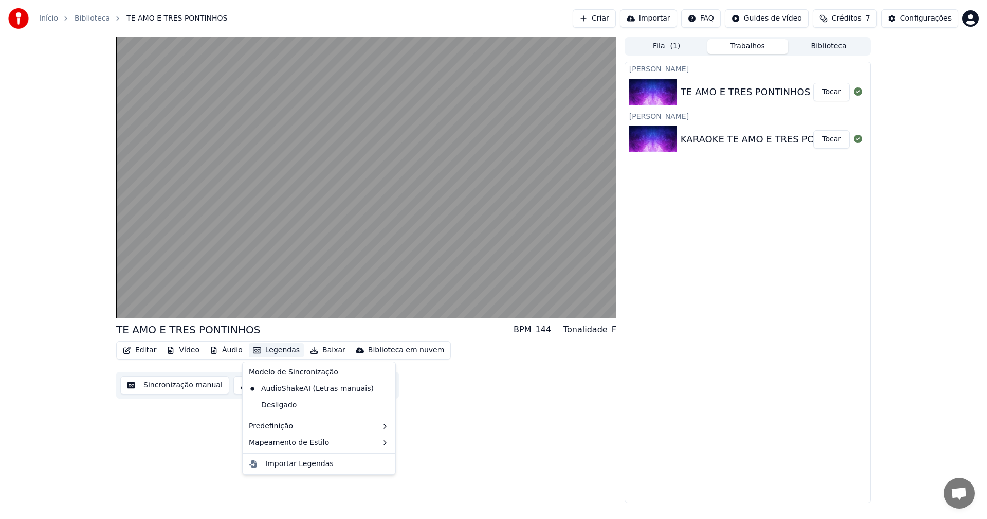
click at [283, 351] on button "Legendas" at bounding box center [276, 350] width 55 height 14
click at [204, 441] on div "TE AMO E TRES PONTINHOS BPM 144 Tonalidade F Editar Vídeo Áudio Legendas Baixar…" at bounding box center [366, 270] width 500 height 466
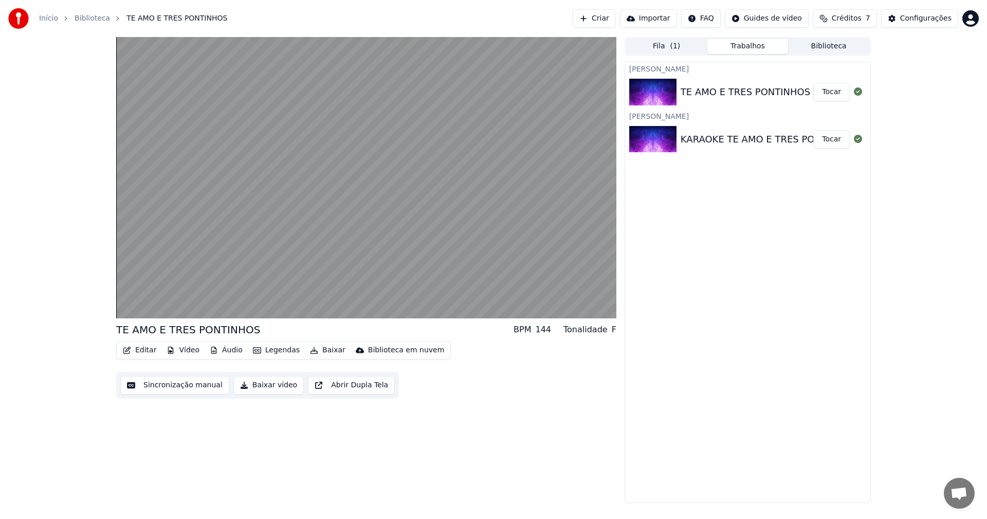
click at [267, 383] on button "Baixar vídeo" at bounding box center [268, 385] width 70 height 19
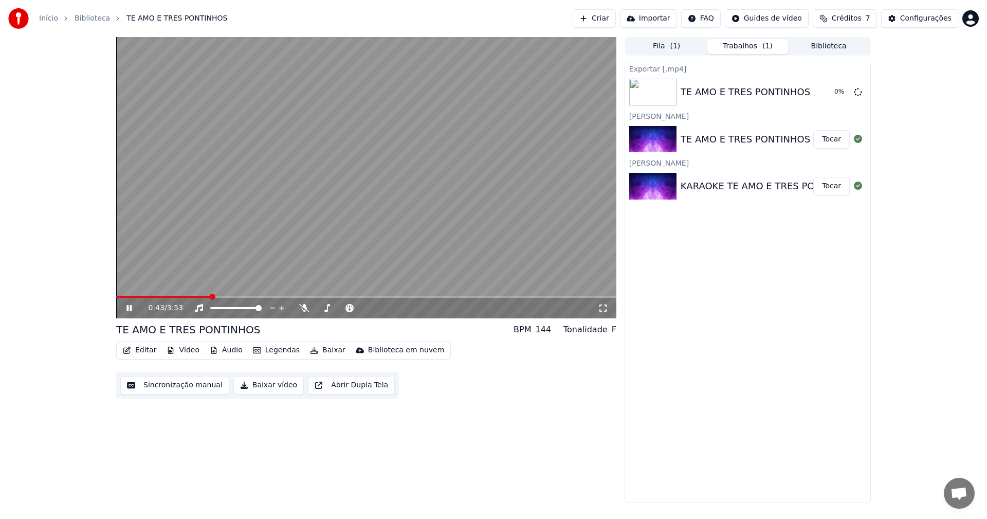
click at [126, 305] on icon at bounding box center [136, 308] width 24 height 8
